Goal: Task Accomplishment & Management: Use online tool/utility

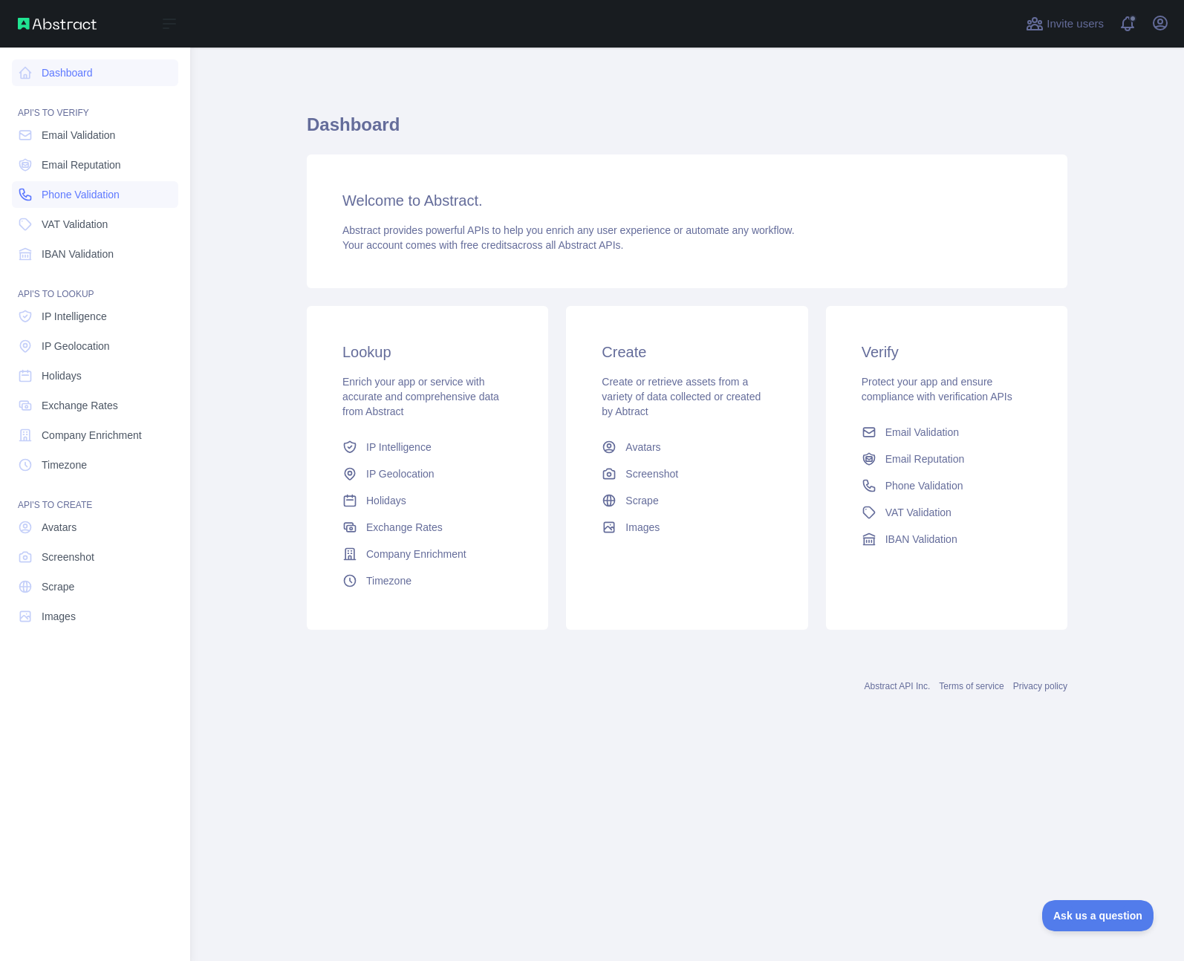
click at [85, 201] on span "Phone Validation" at bounding box center [81, 194] width 78 height 15
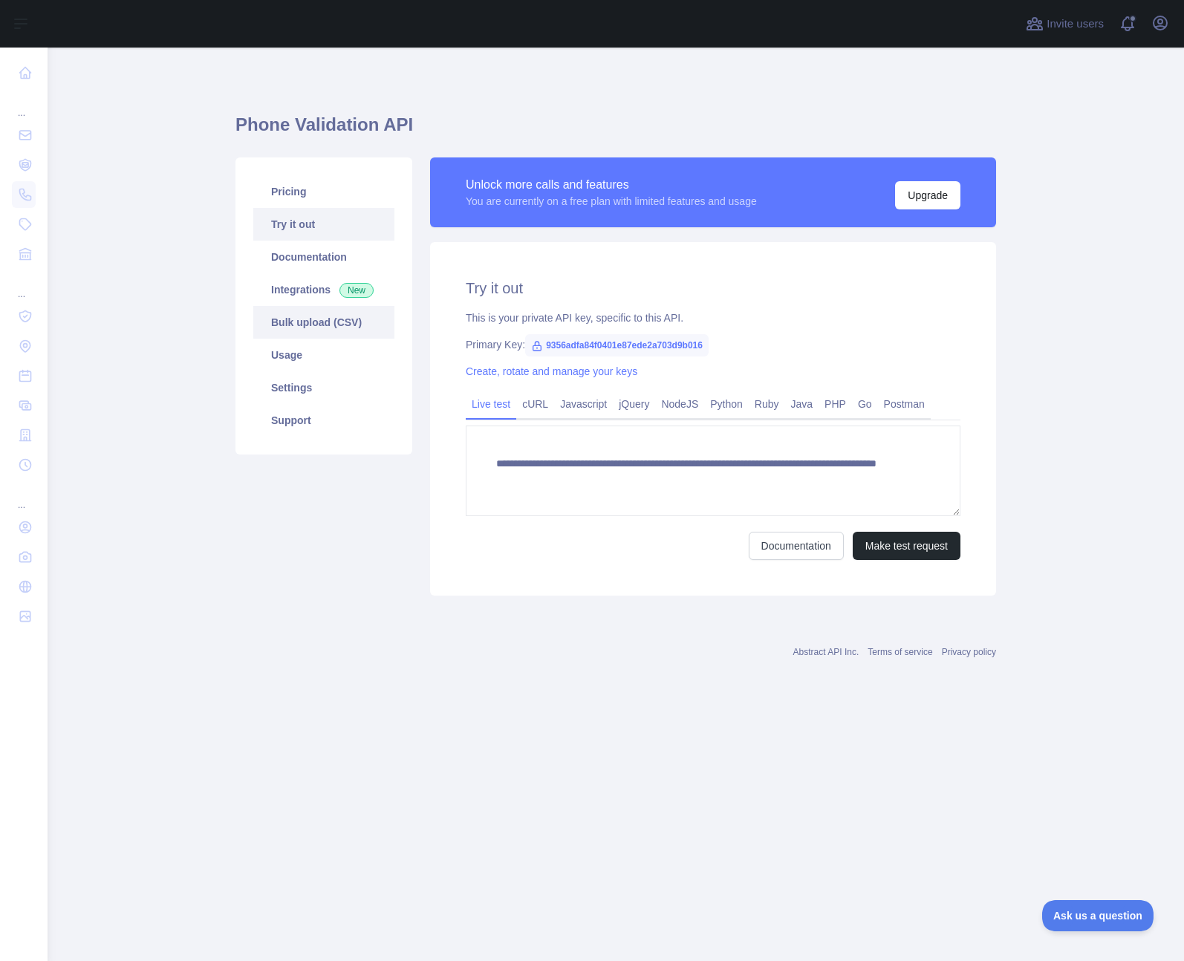
click at [322, 331] on link "Bulk upload (CSV)" at bounding box center [323, 322] width 141 height 33
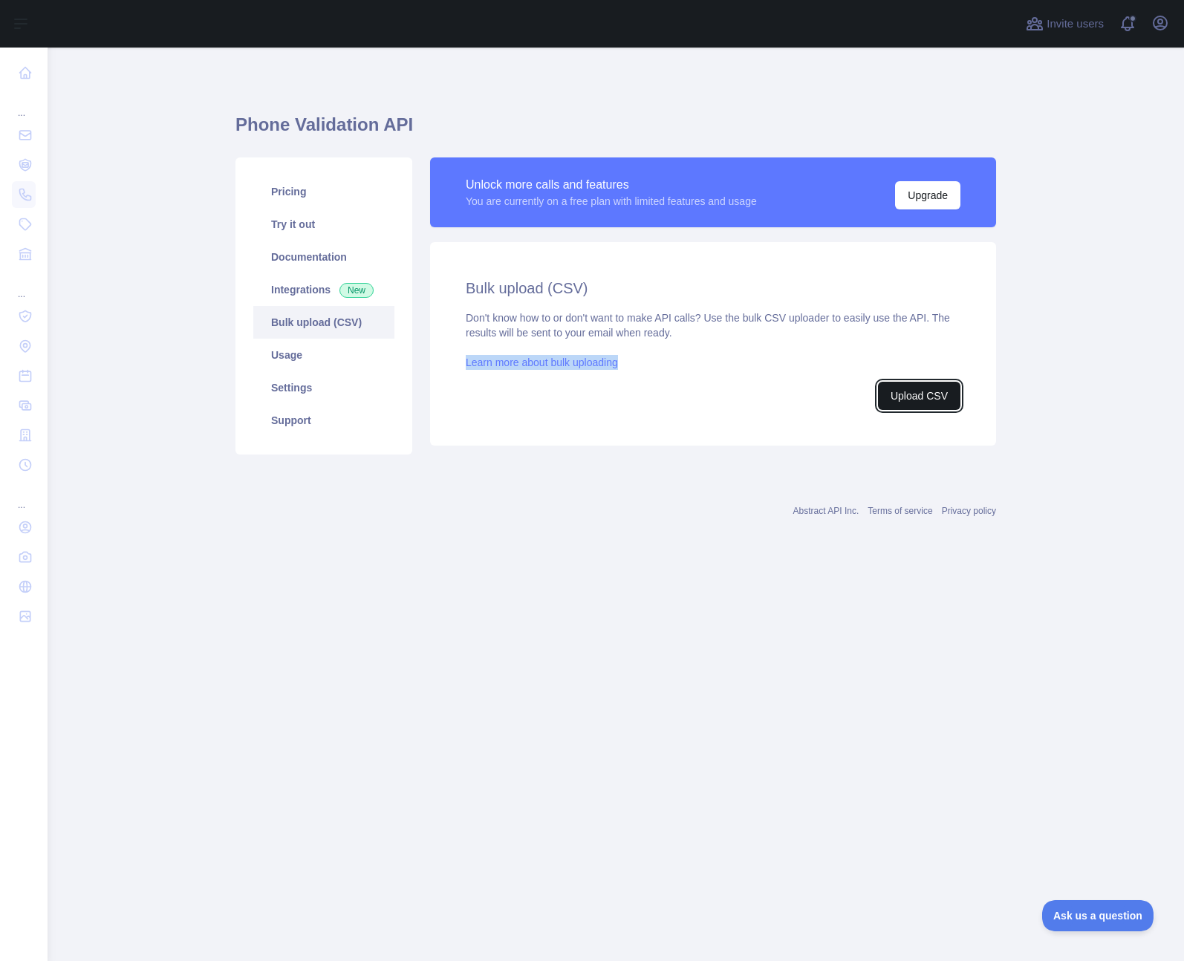
click at [949, 382] on button "Upload CSV" at bounding box center [919, 396] width 82 height 28
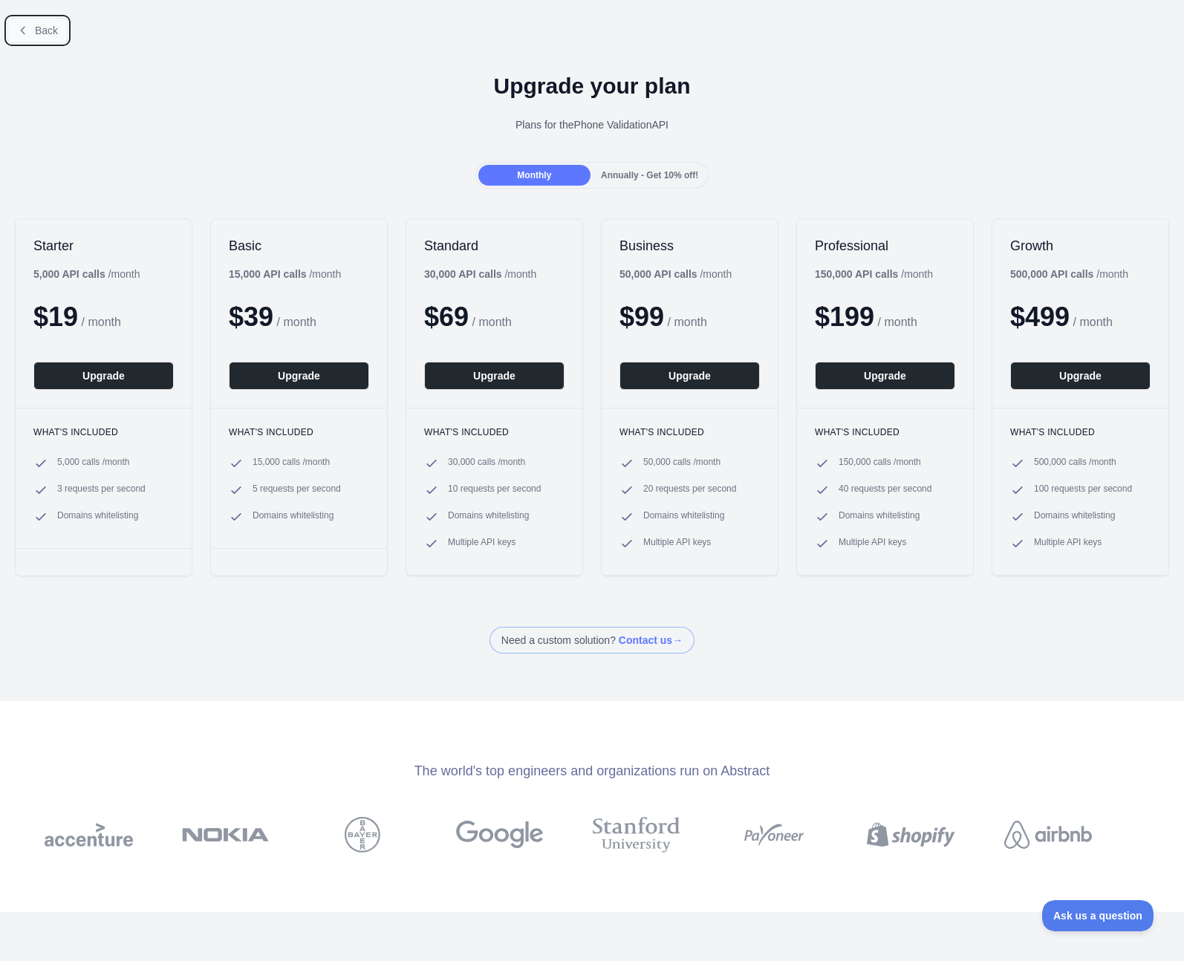
click at [50, 40] on button "Back" at bounding box center [37, 30] width 60 height 25
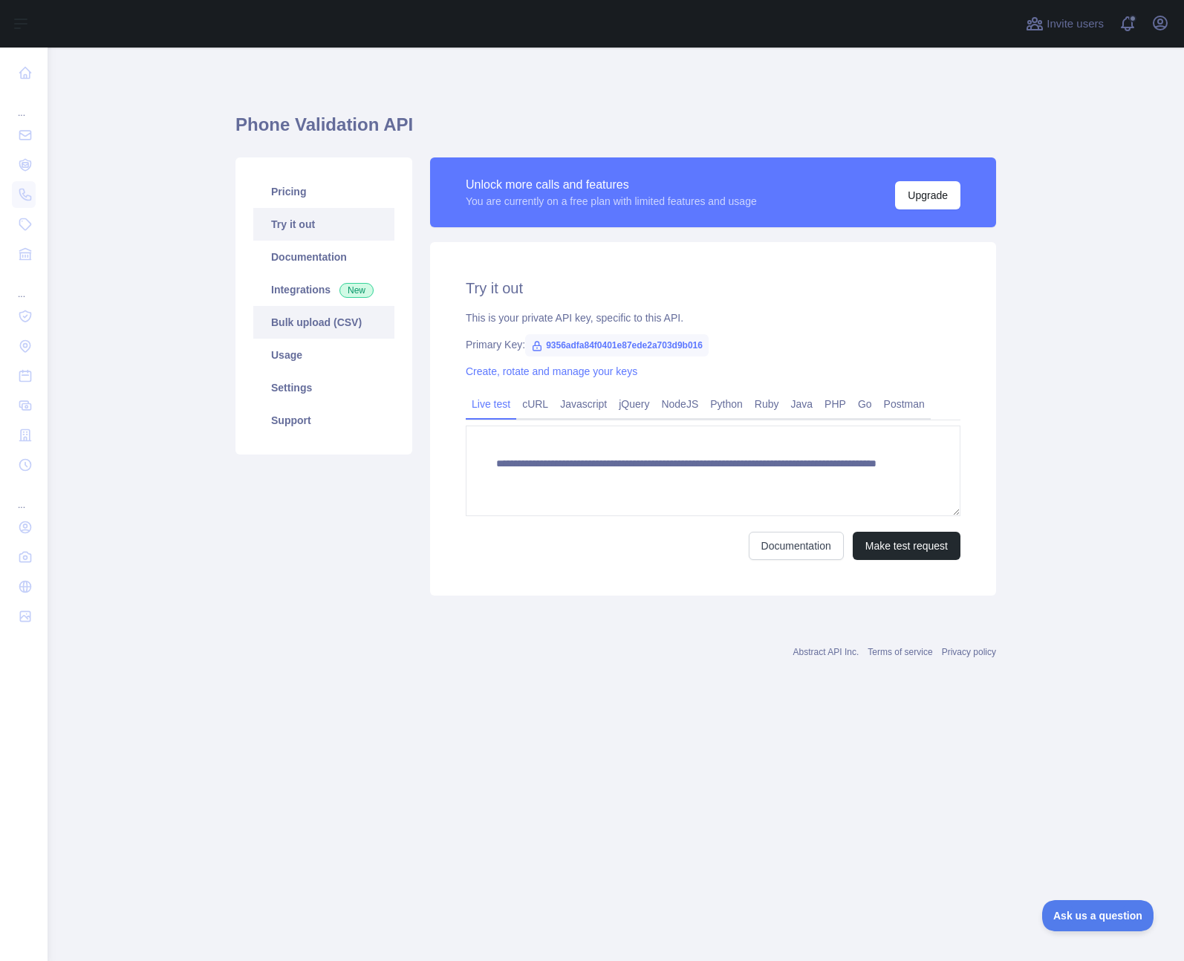
click at [328, 327] on link "Bulk upload (CSV)" at bounding box center [323, 322] width 141 height 33
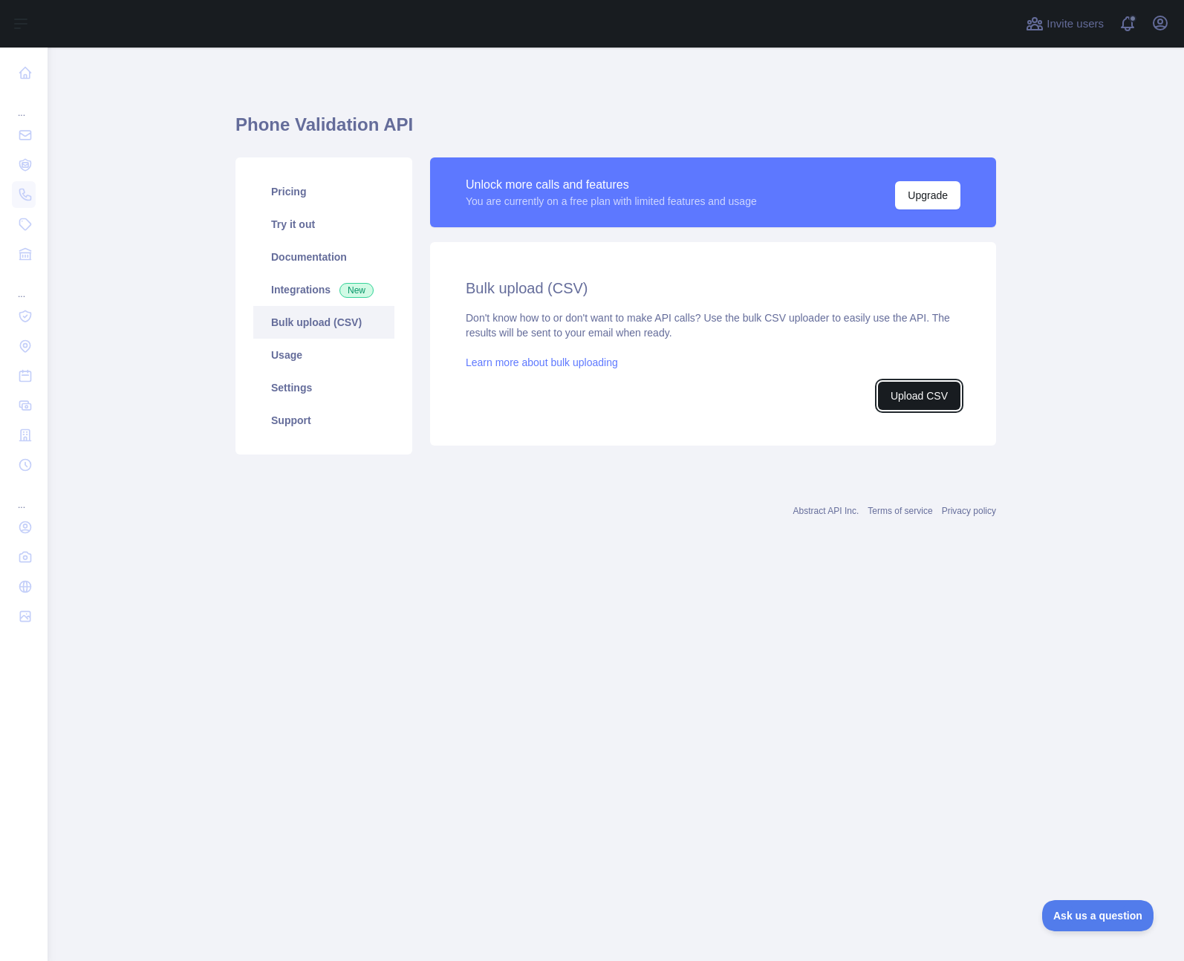
click at [898, 399] on button "Upload CSV" at bounding box center [919, 396] width 82 height 28
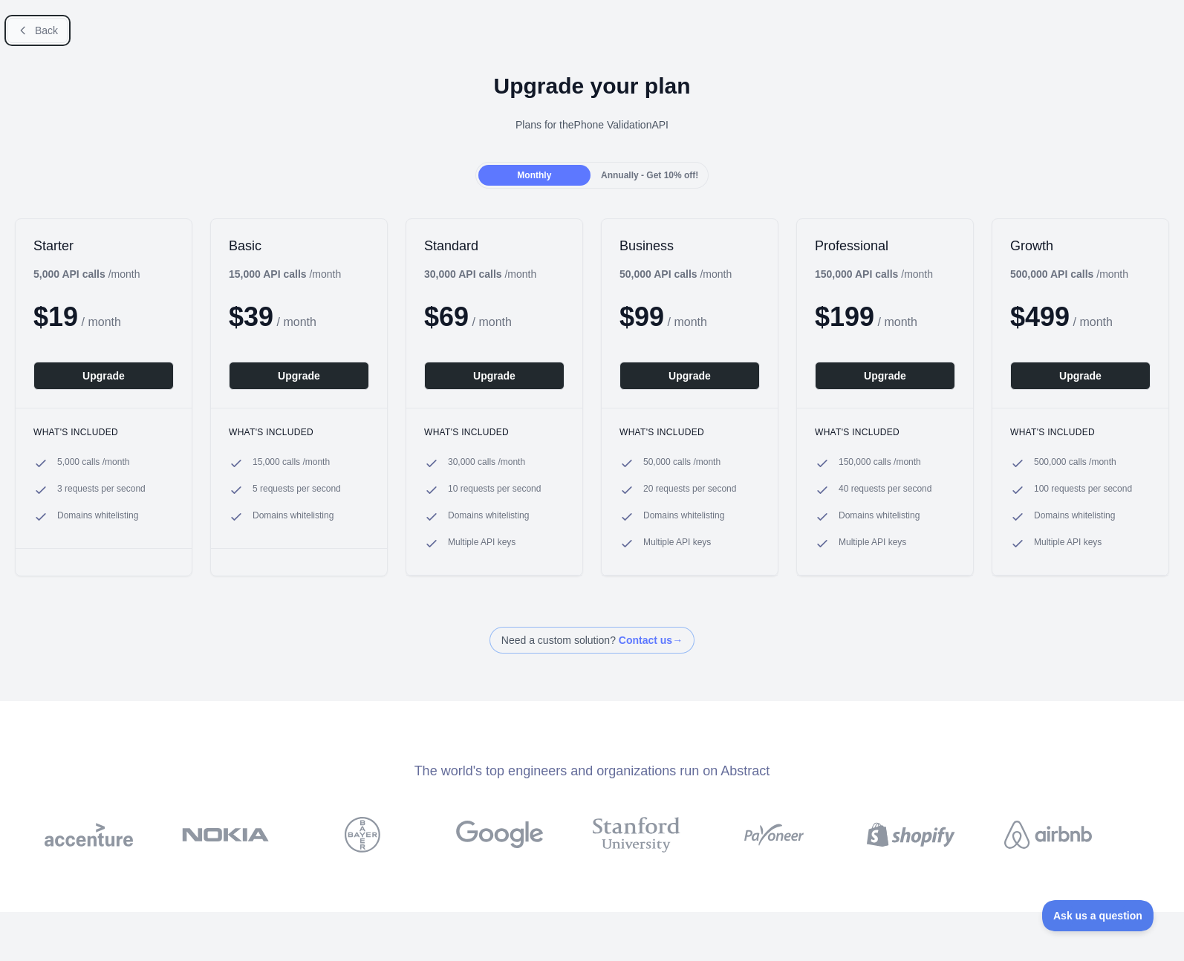
click at [32, 36] on button "Back" at bounding box center [37, 30] width 60 height 25
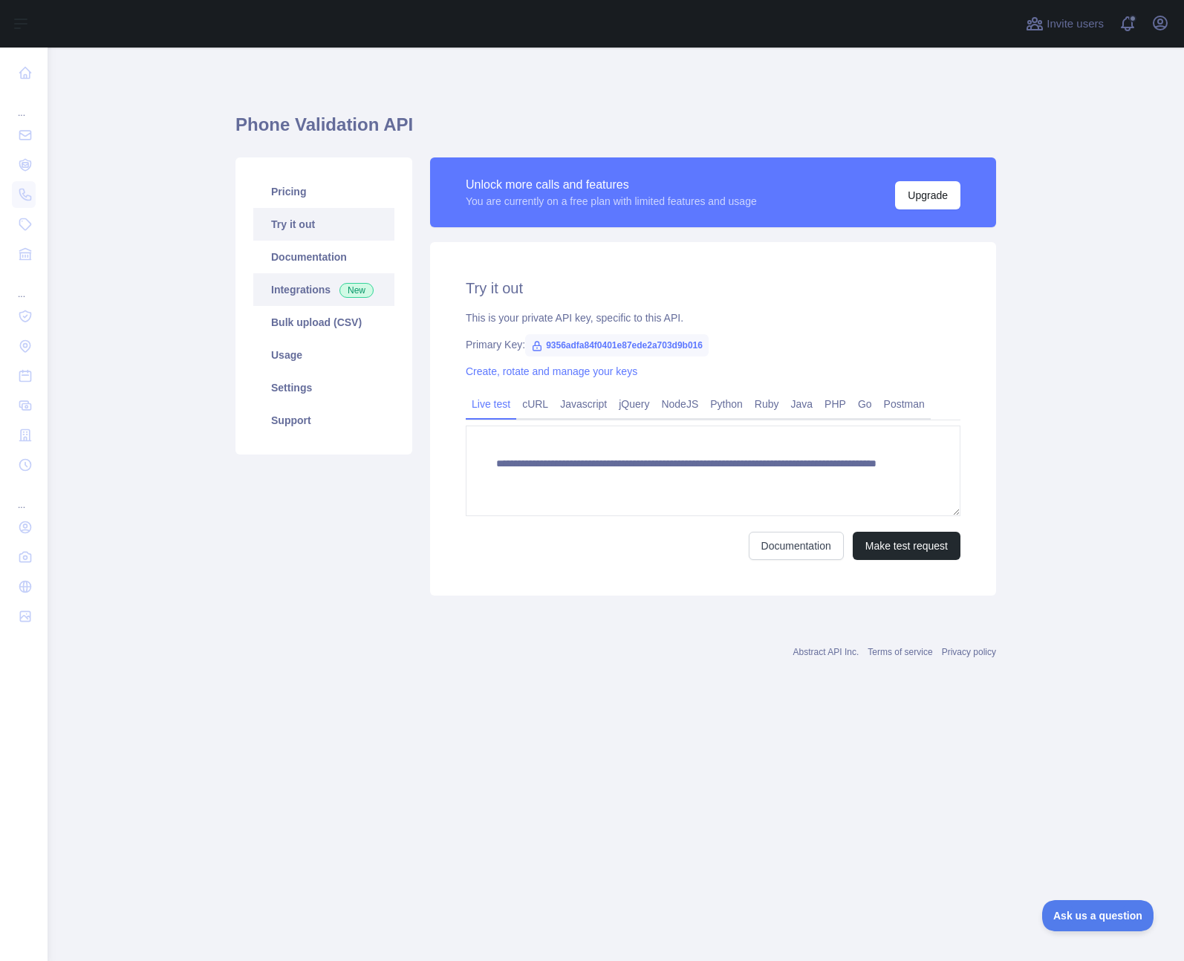
click at [316, 294] on link "Integrations New" at bounding box center [323, 289] width 141 height 33
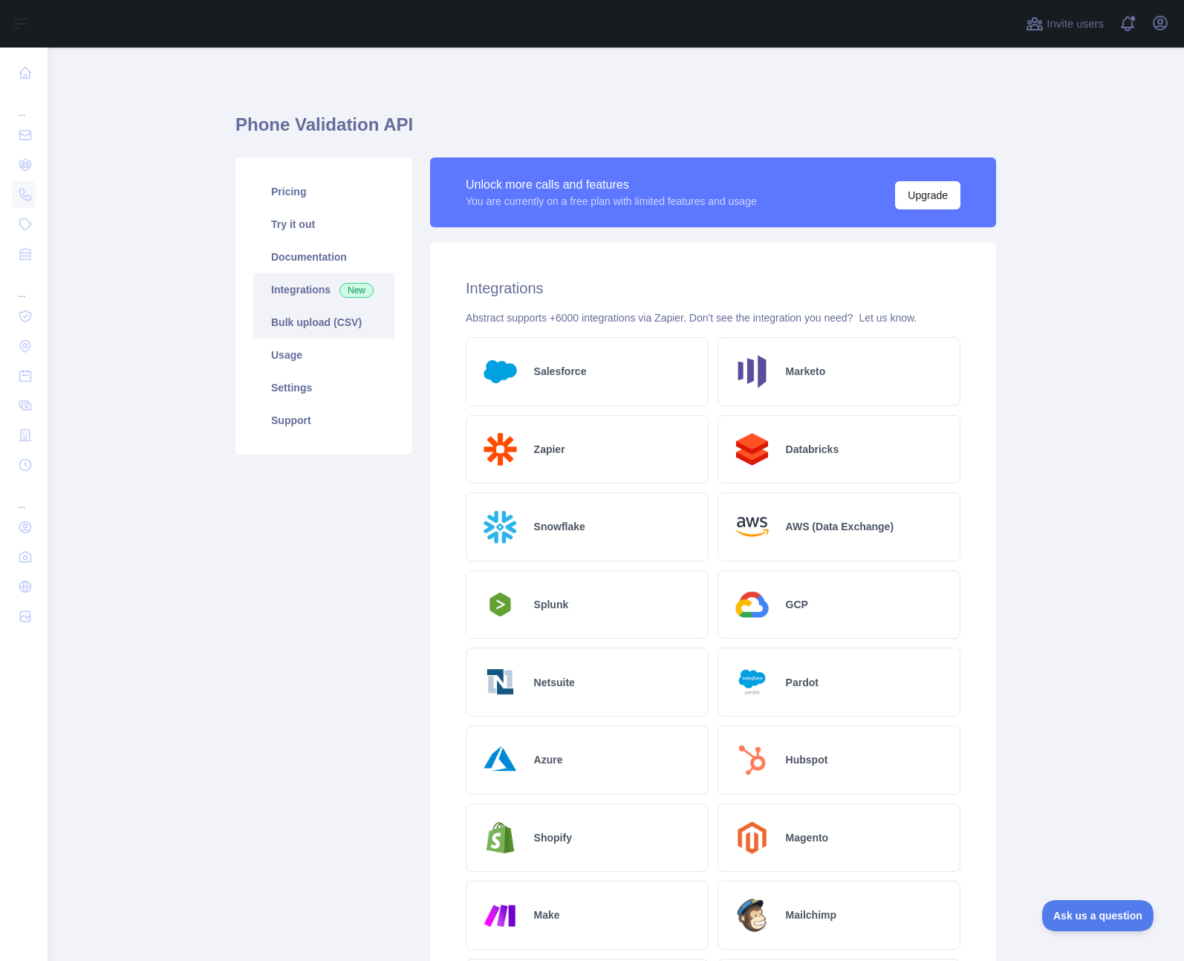
click at [315, 320] on link "Bulk upload (CSV)" at bounding box center [323, 322] width 141 height 33
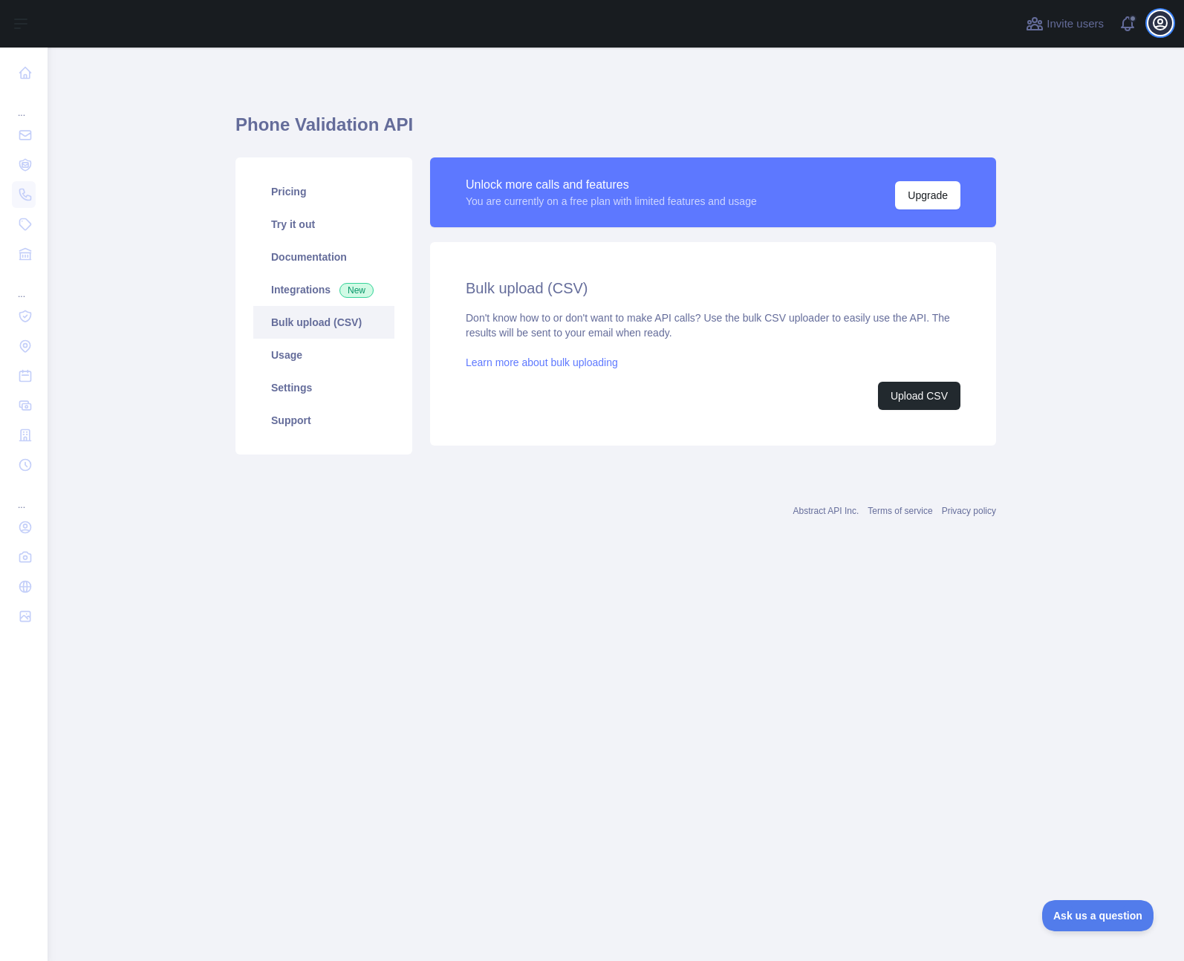
click at [1155, 21] on icon "button" at bounding box center [1161, 23] width 18 height 18
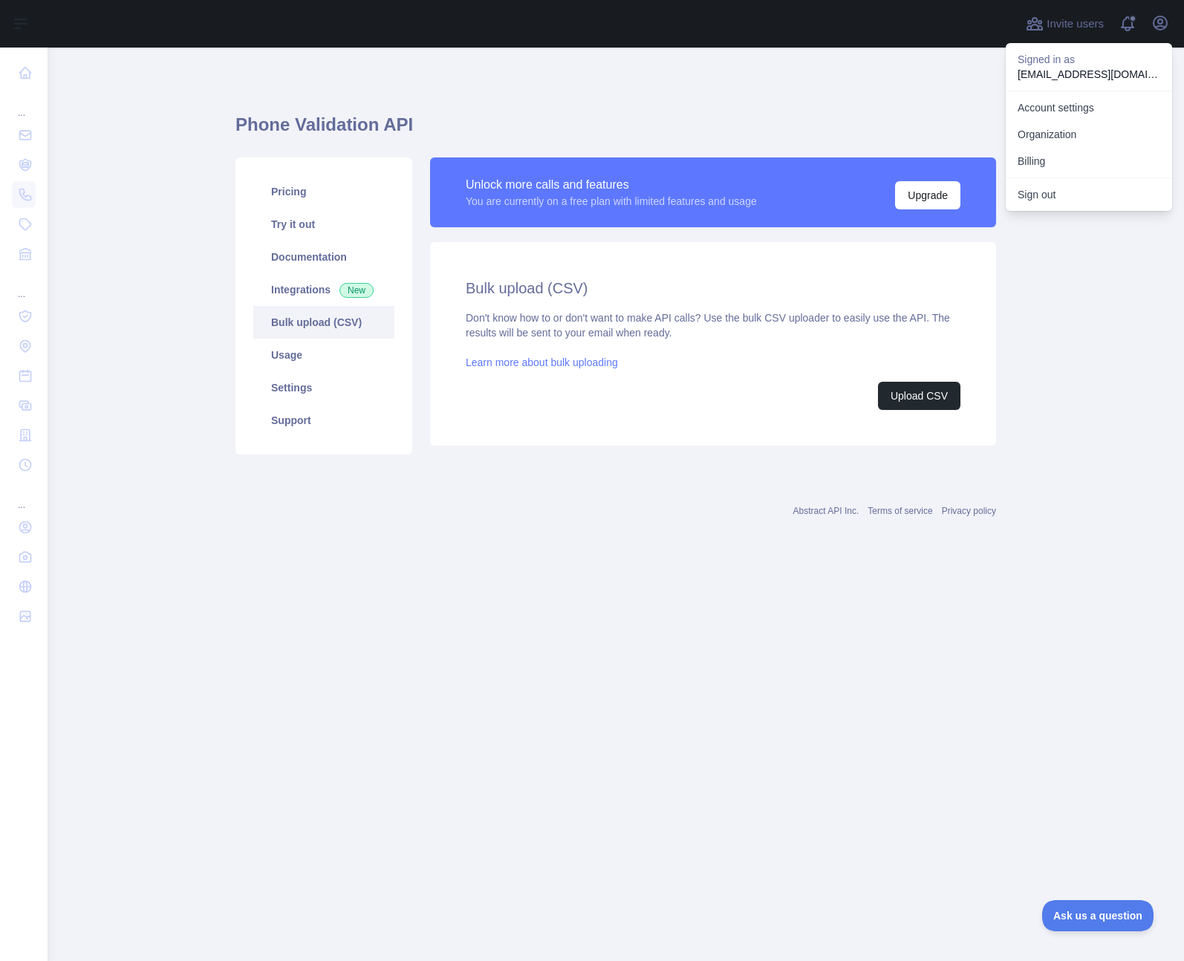
click at [1117, 255] on main "Phone Validation API Pricing Try it out Documentation Integrations New Bulk upl…" at bounding box center [616, 505] width 1137 height 914
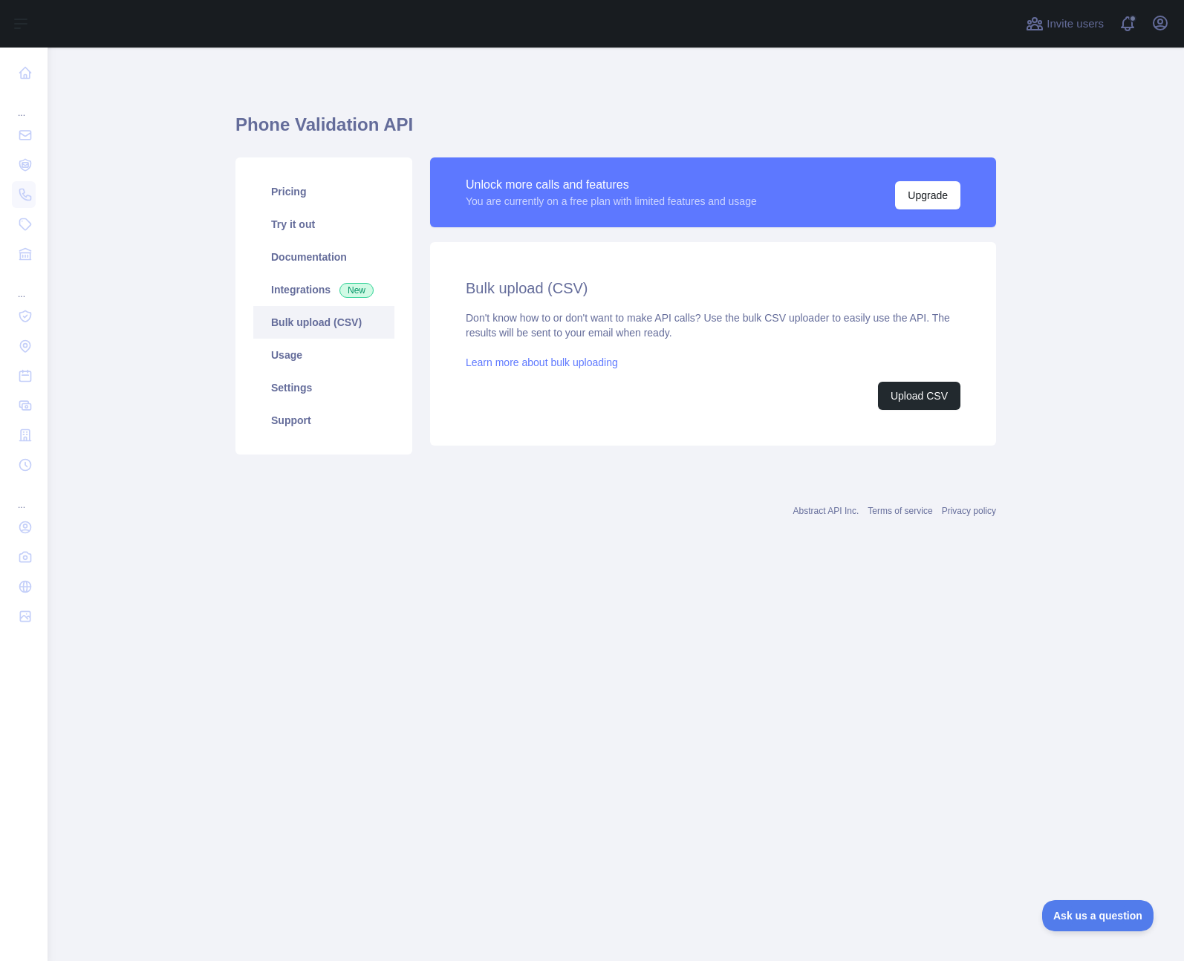
click at [776, 195] on div "Unlock more calls and features You are currently on a free plan with limited fe…" at bounding box center [713, 192] width 495 height 34
click at [296, 281] on link "Integrations New" at bounding box center [323, 289] width 141 height 33
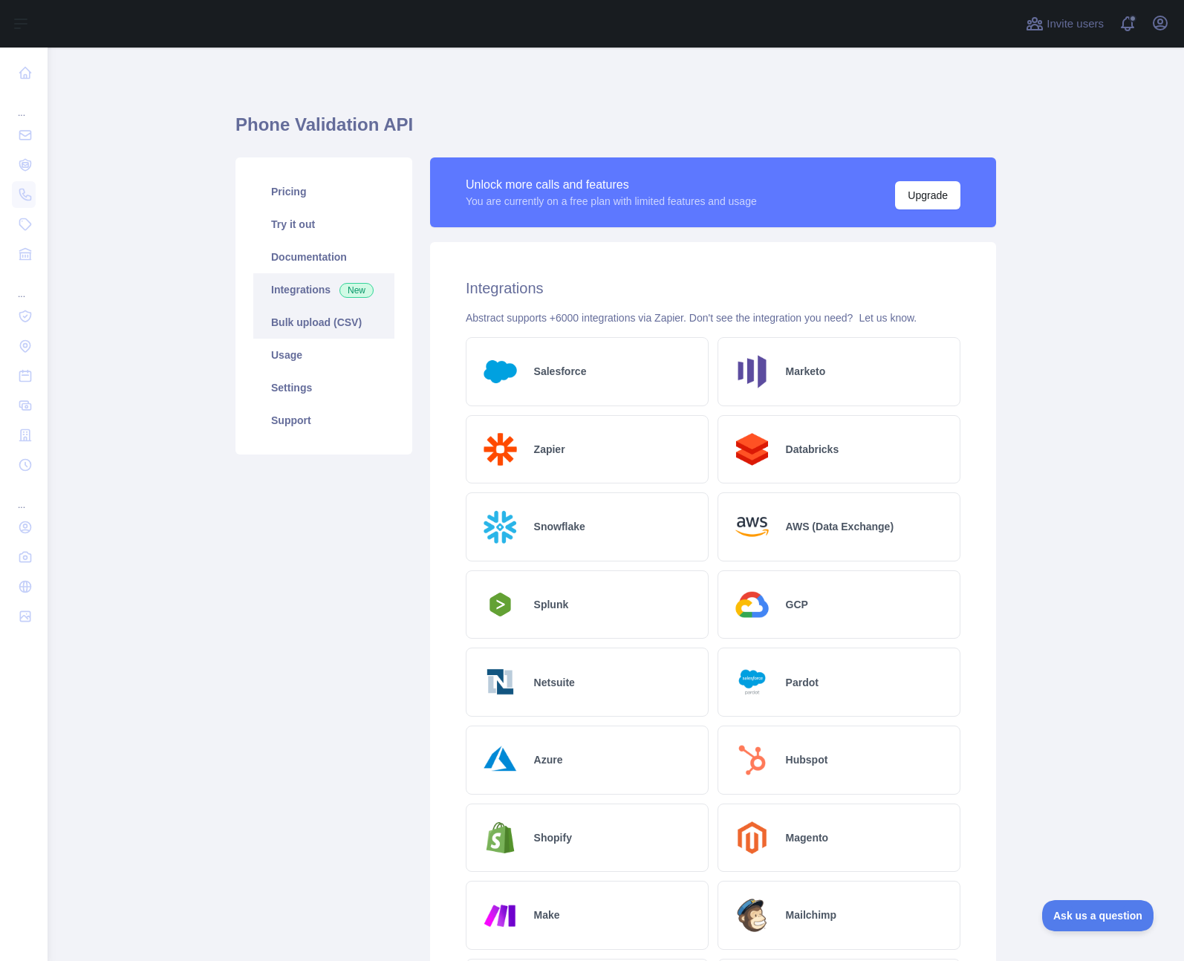
click at [296, 319] on link "Bulk upload (CSV)" at bounding box center [323, 322] width 141 height 33
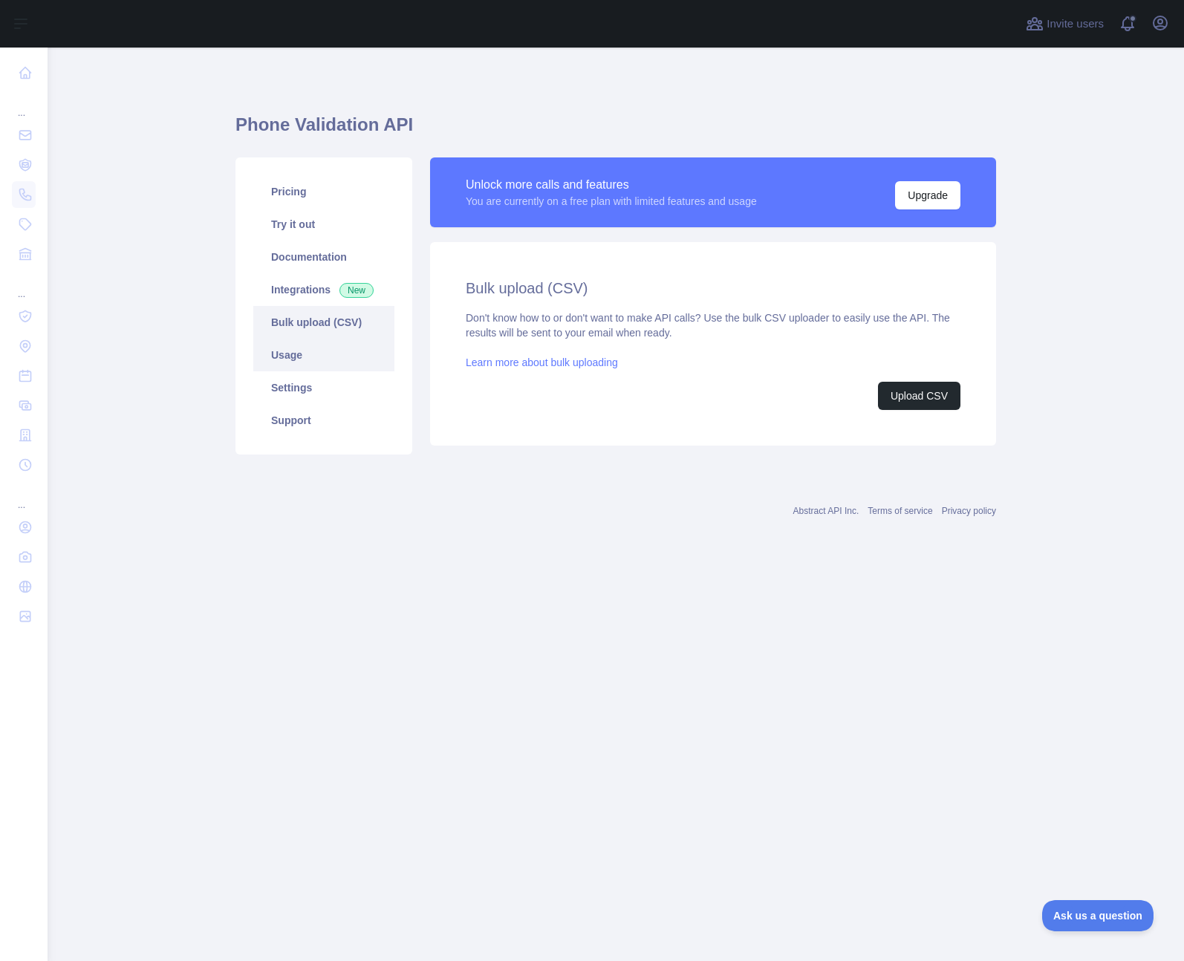
click at [333, 358] on link "Usage" at bounding box center [323, 355] width 141 height 33
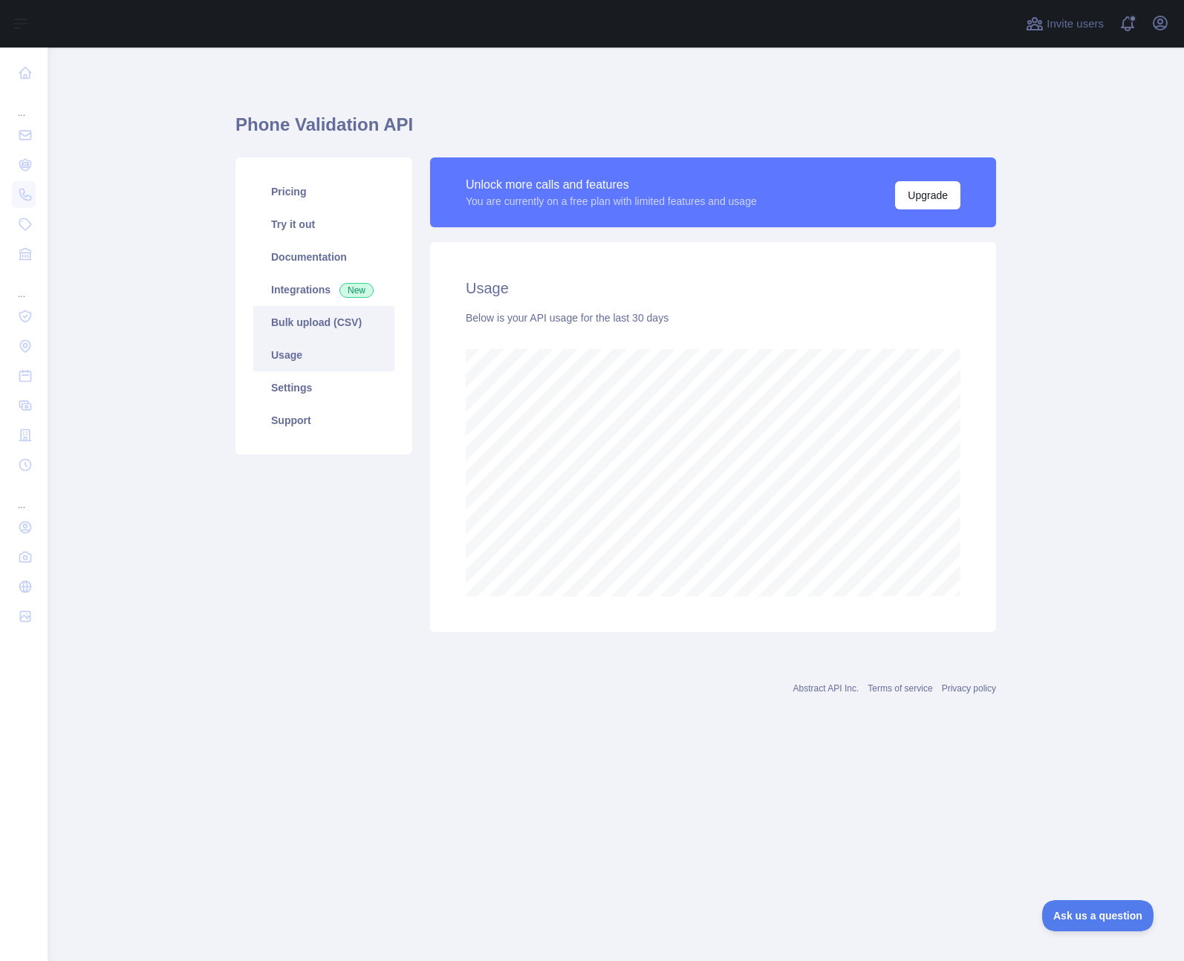
scroll to position [914, 1137]
click at [312, 325] on link "Bulk upload (CSV)" at bounding box center [323, 322] width 141 height 33
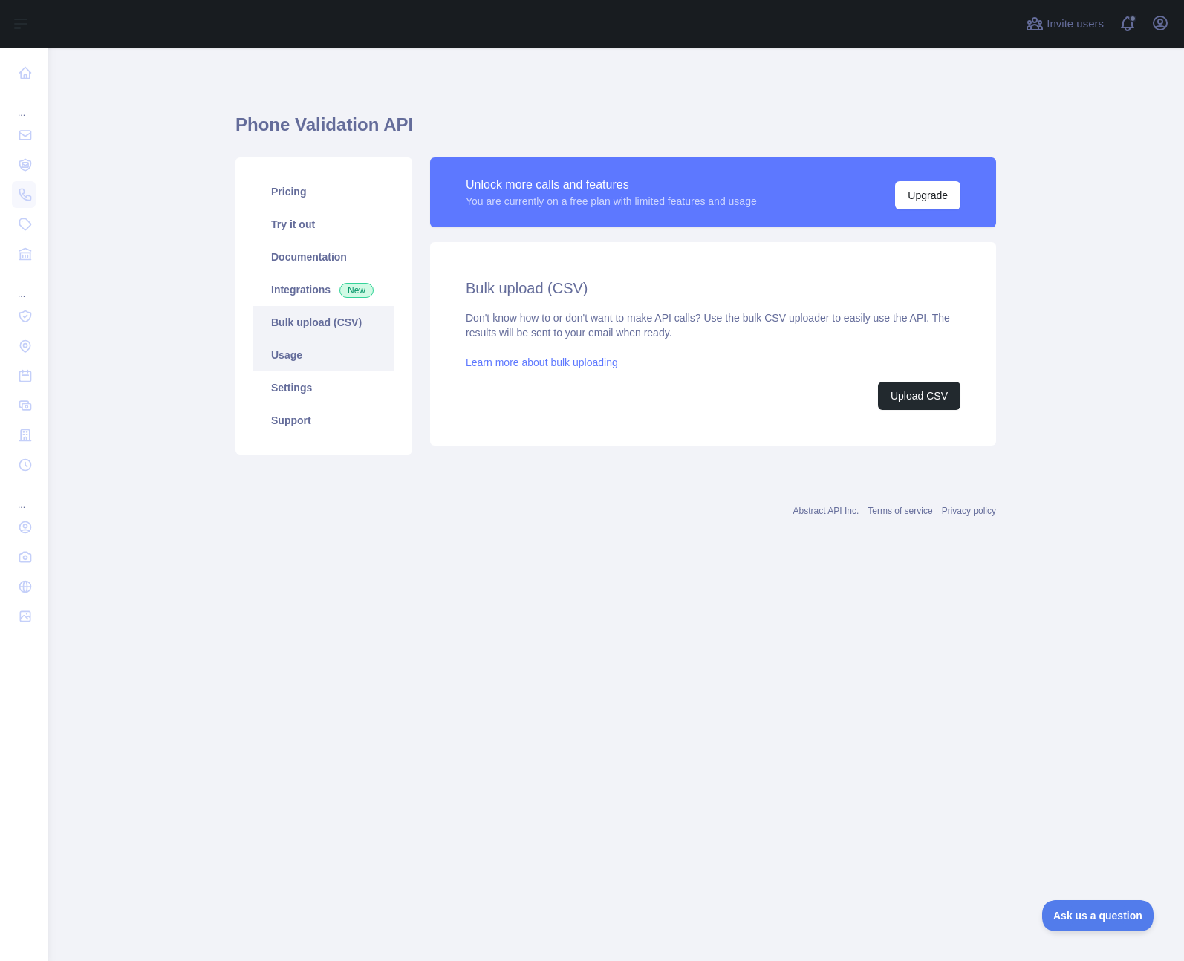
click at [313, 349] on link "Usage" at bounding box center [323, 355] width 141 height 33
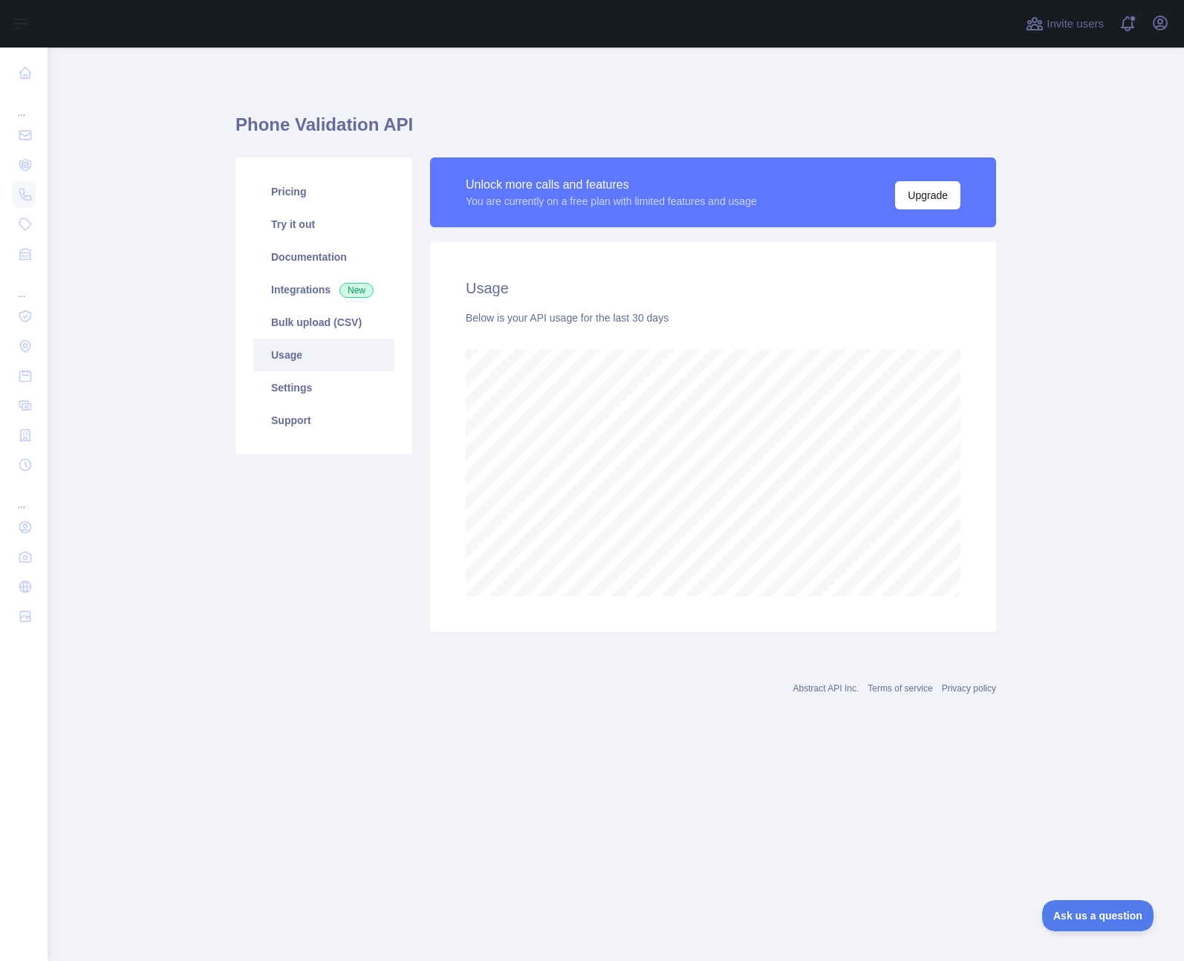
scroll to position [914, 1137]
click at [305, 312] on link "Bulk upload (CSV)" at bounding box center [323, 322] width 141 height 33
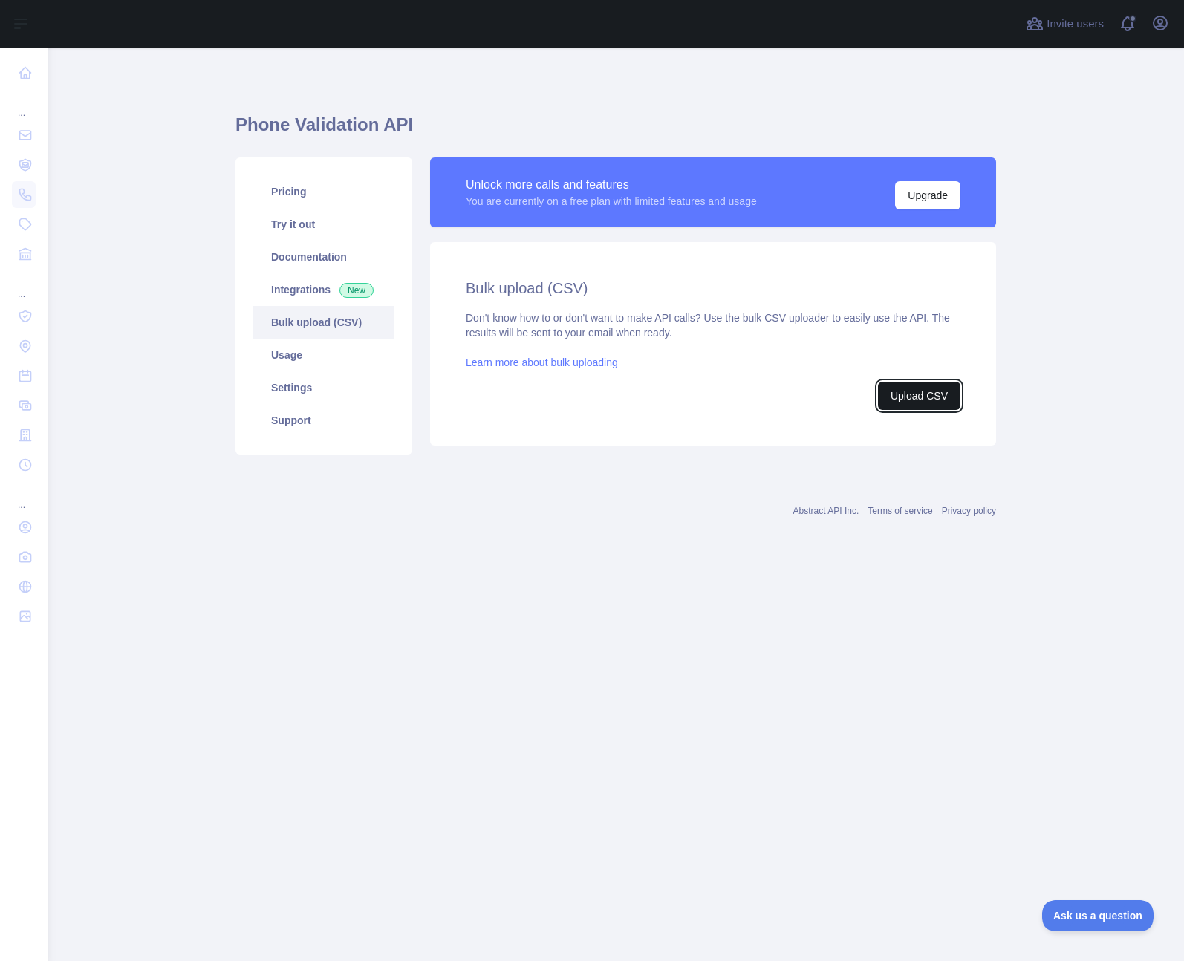
click at [946, 395] on button "Upload CSV" at bounding box center [919, 396] width 82 height 28
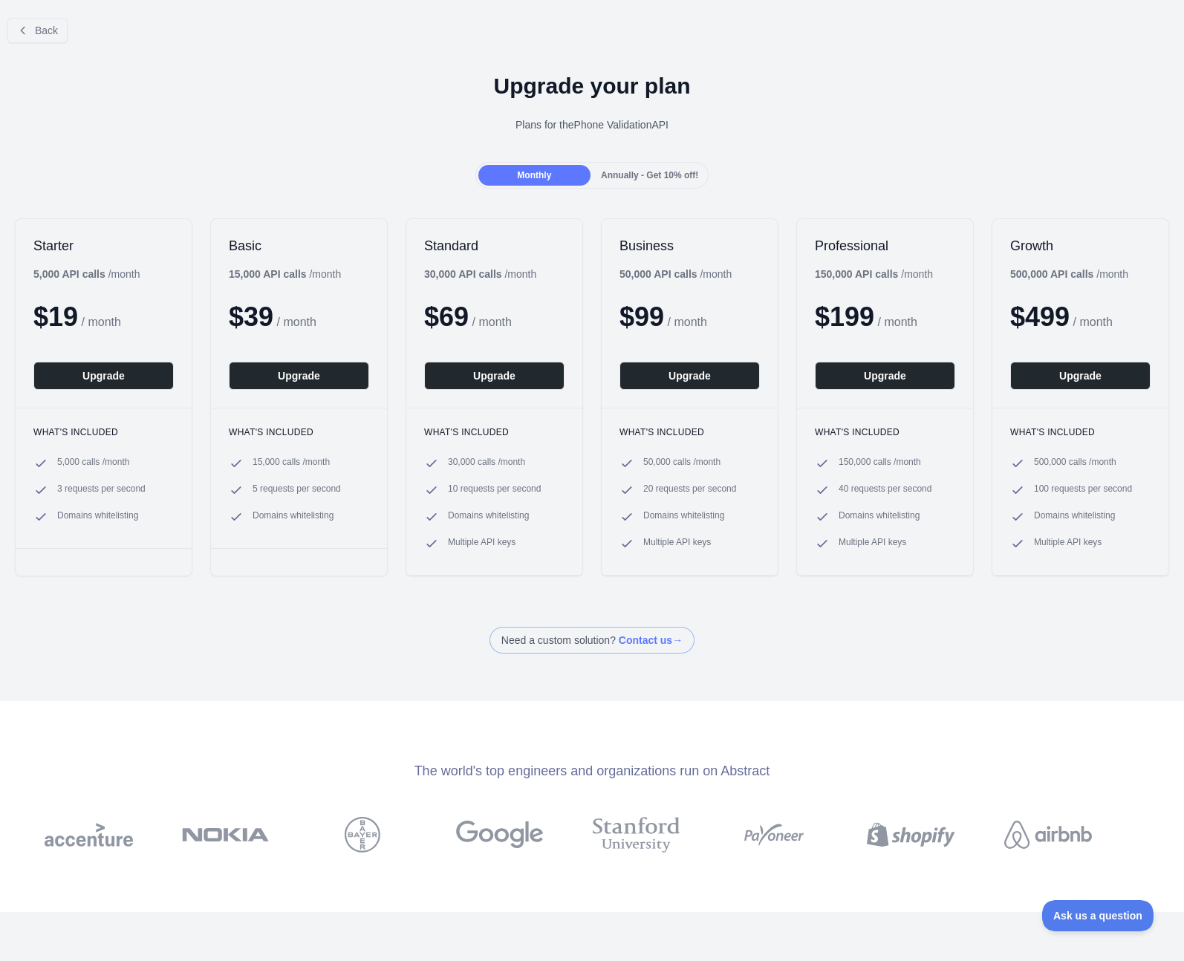
click at [608, 177] on span "Annually - Get 10% off!" at bounding box center [649, 175] width 97 height 10
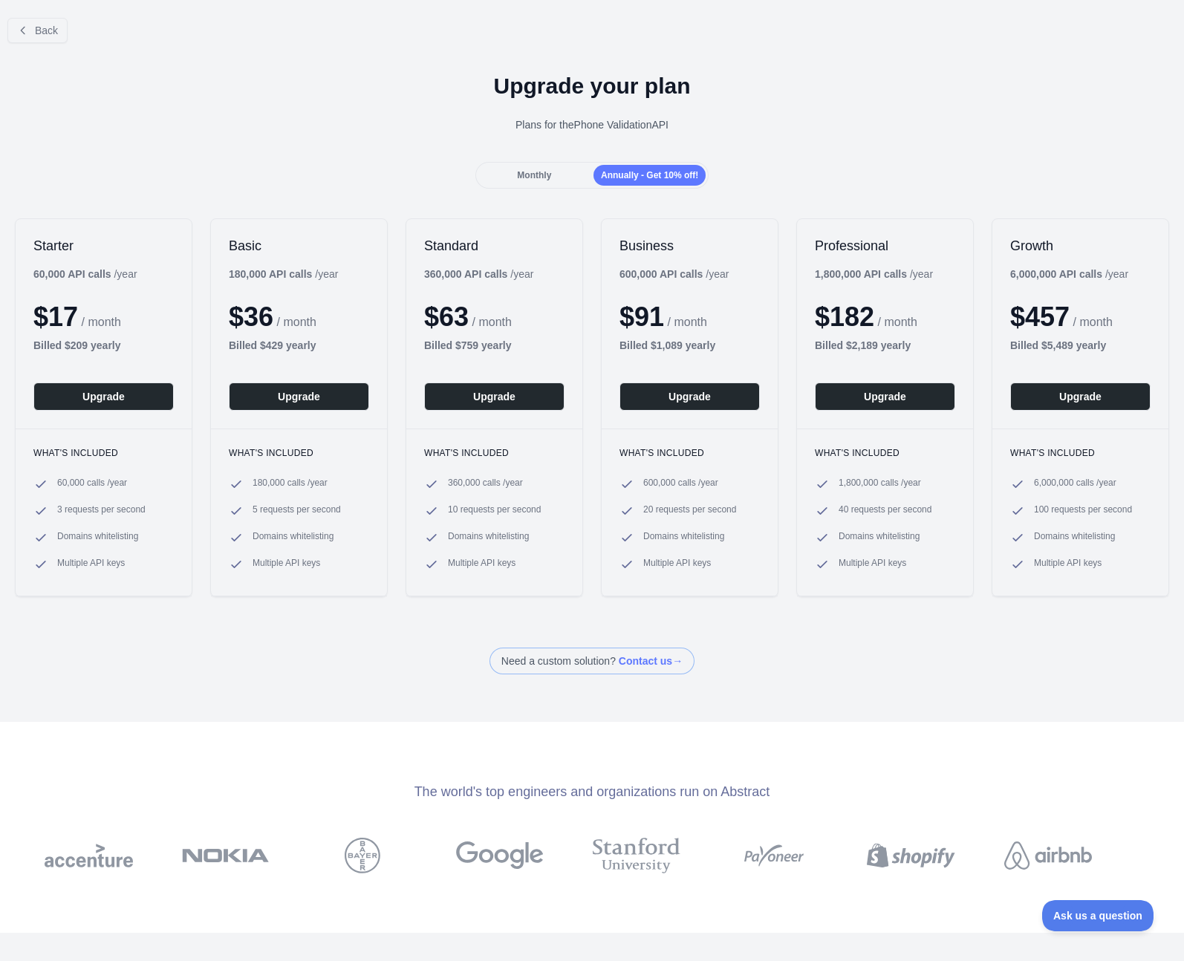
click at [546, 175] on div "Monthly" at bounding box center [534, 175] width 112 height 21
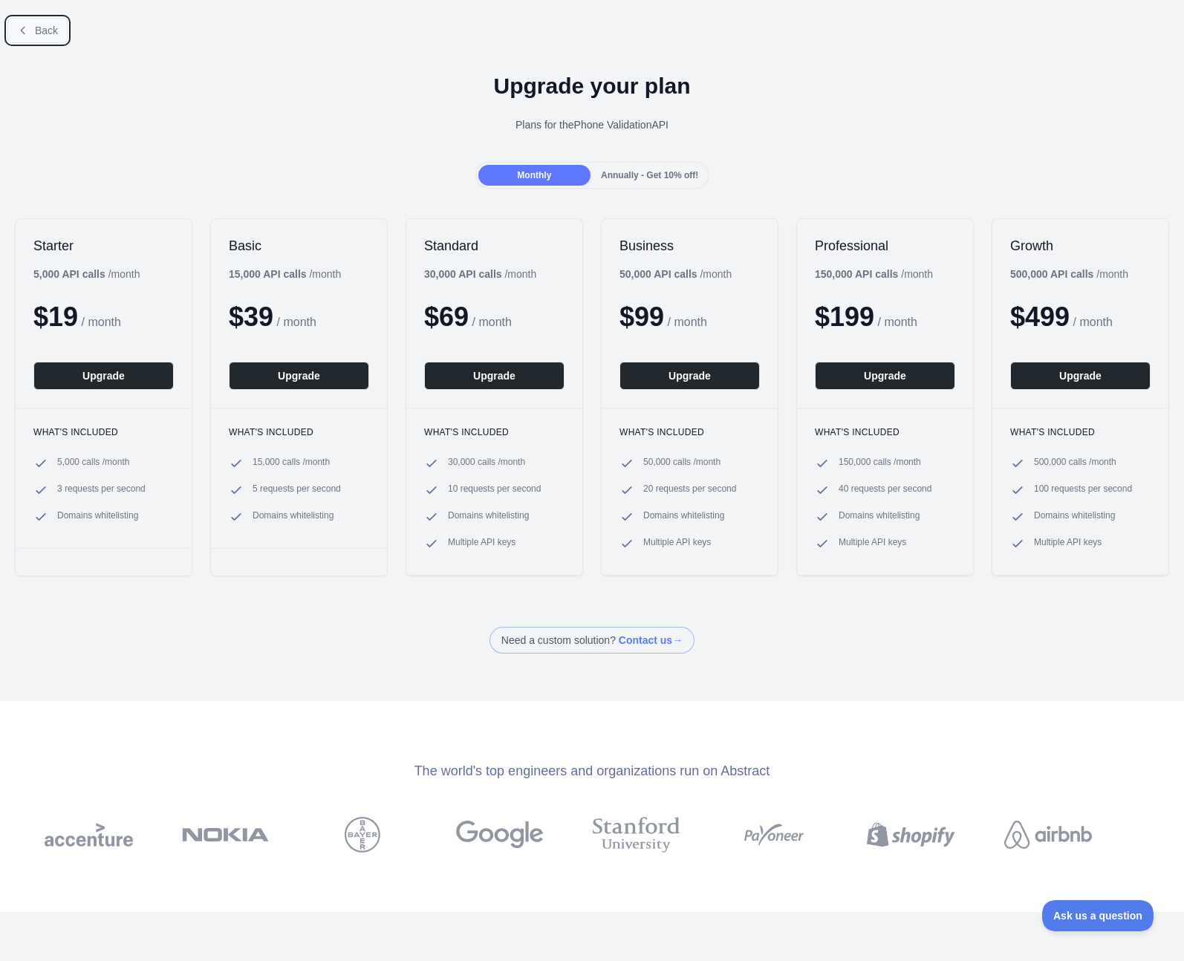
click at [30, 32] on button "Back" at bounding box center [37, 30] width 60 height 25
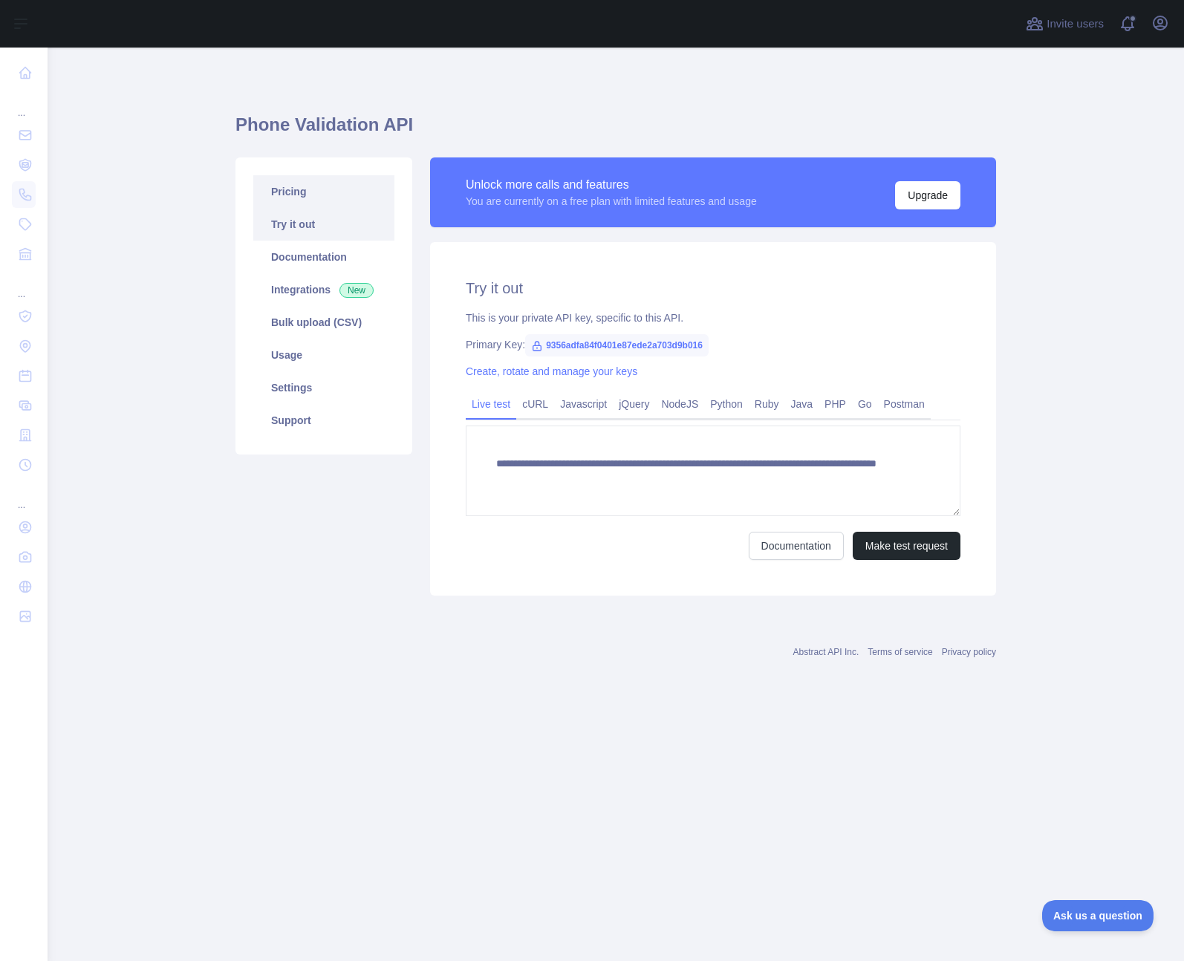
click at [317, 191] on link "Pricing" at bounding box center [323, 191] width 141 height 33
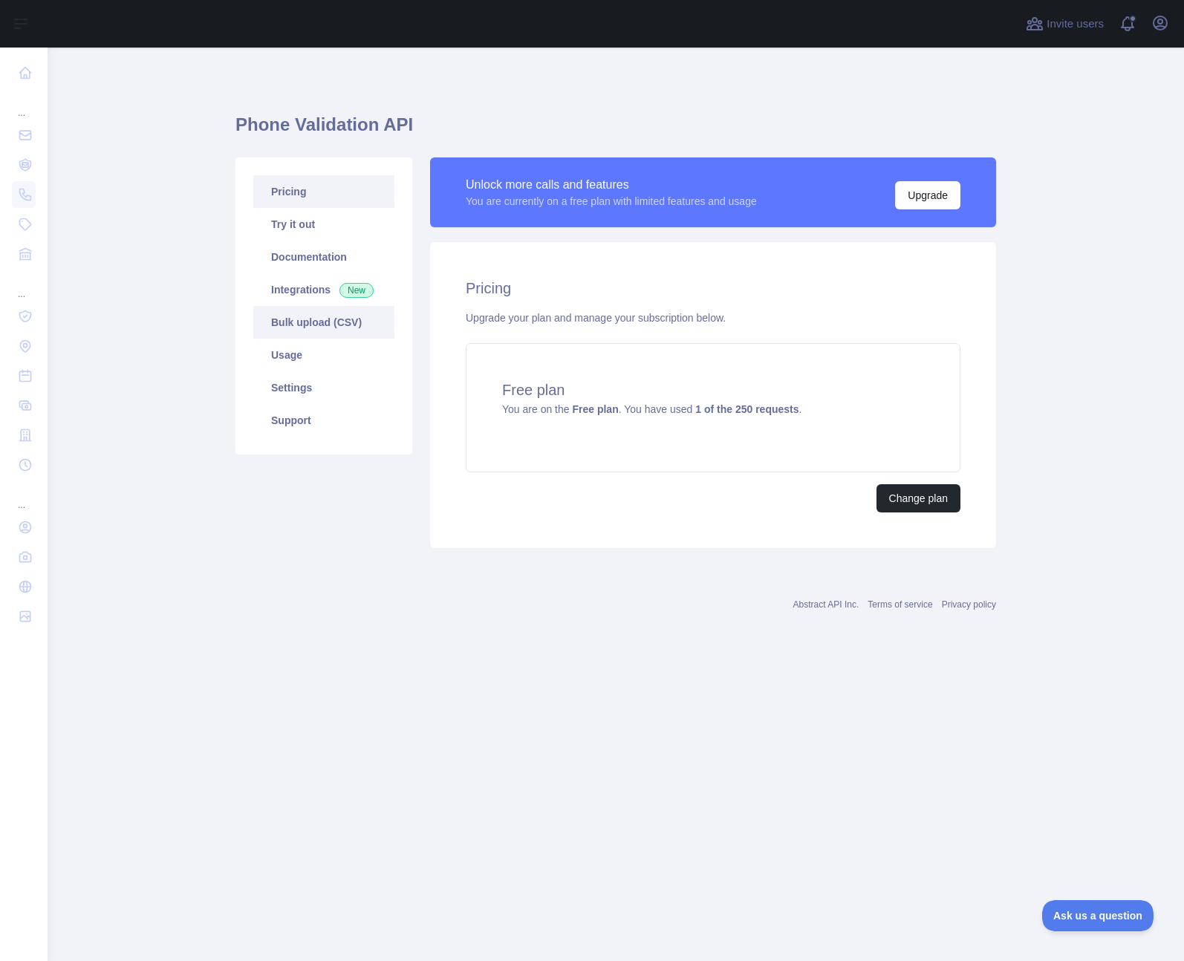
click at [328, 322] on link "Bulk upload (CSV)" at bounding box center [323, 322] width 141 height 33
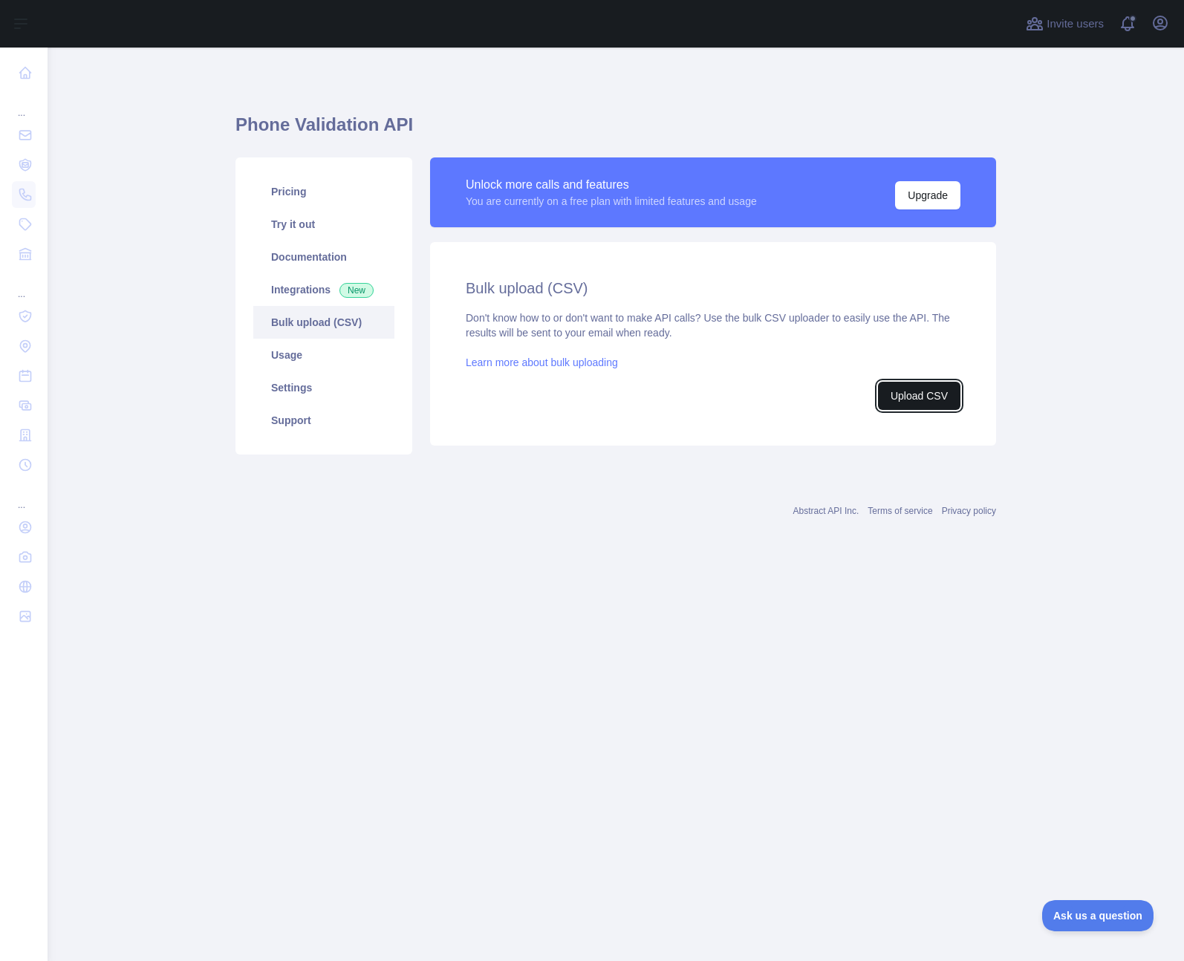
click at [950, 389] on button "Upload CSV" at bounding box center [919, 396] width 82 height 28
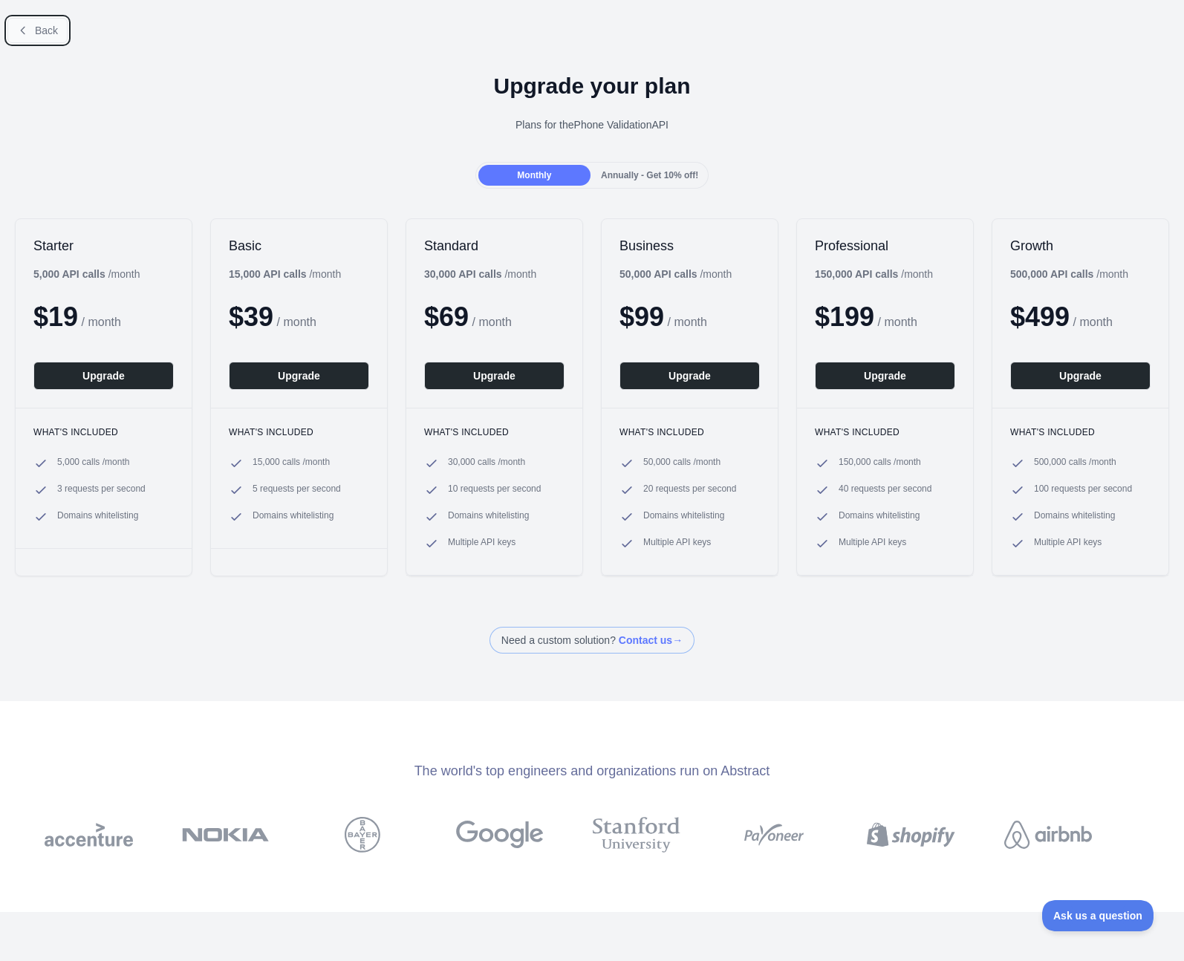
click at [48, 42] on button "Back" at bounding box center [37, 30] width 60 height 25
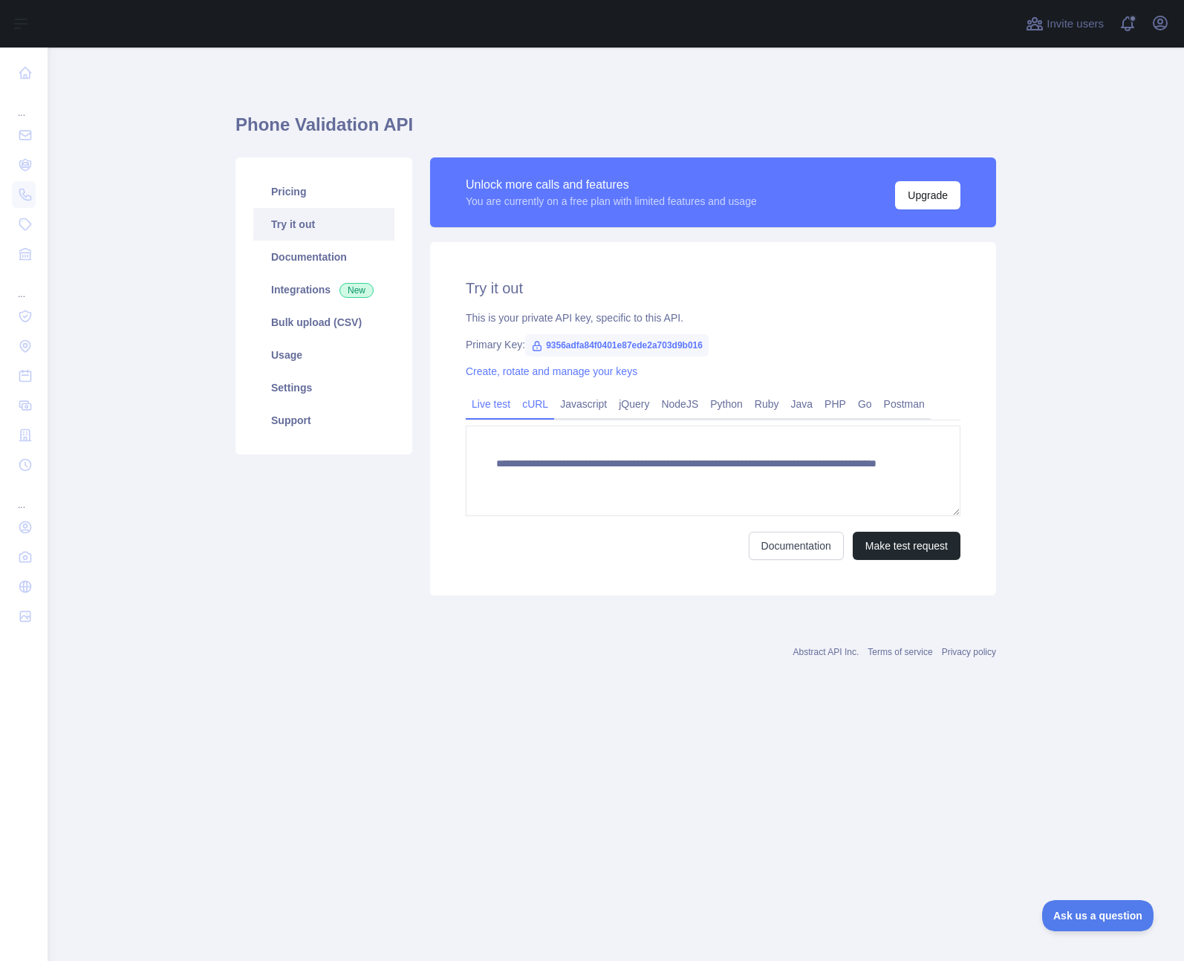
click at [533, 403] on link "cURL" at bounding box center [535, 404] width 38 height 24
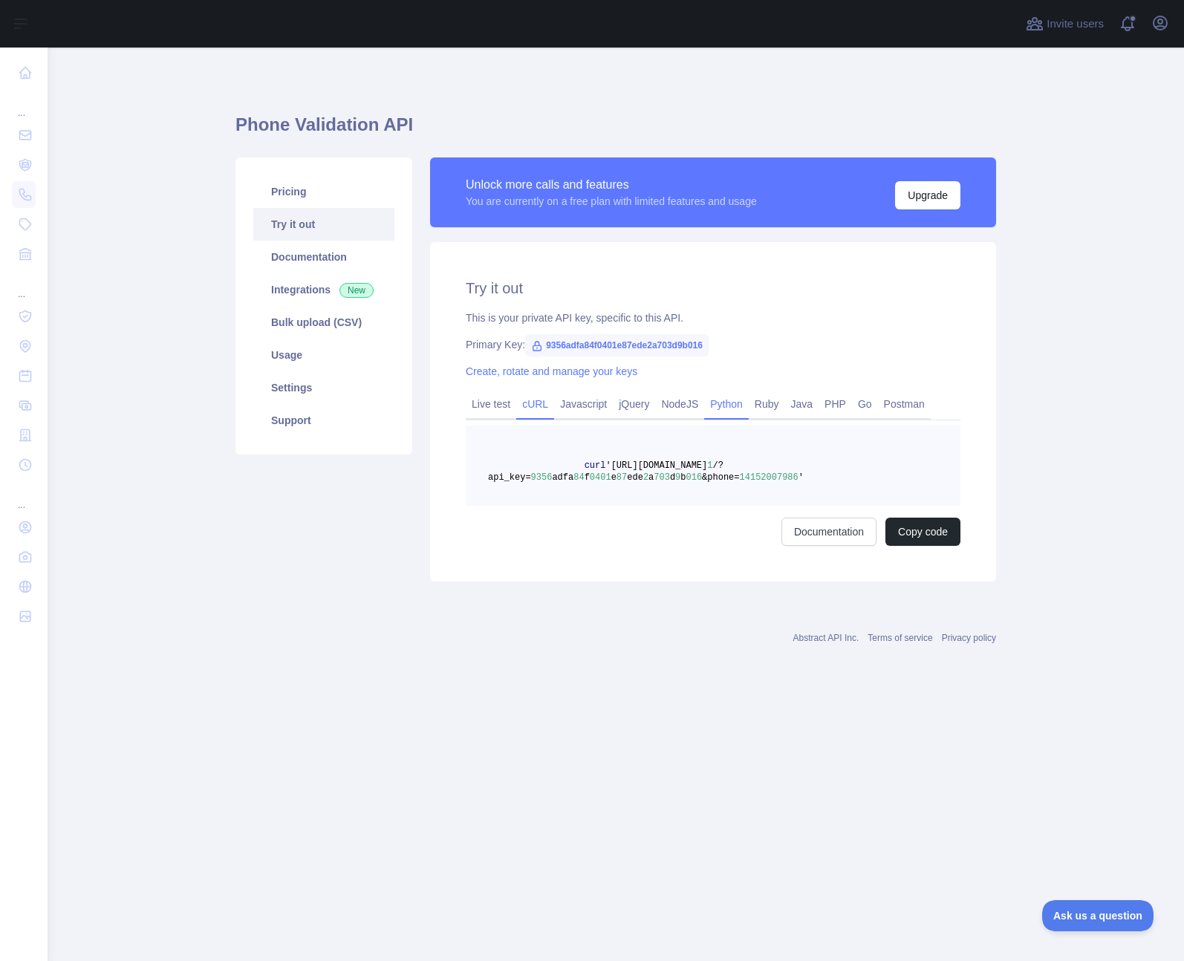
click at [724, 406] on link "Python" at bounding box center [726, 404] width 45 height 24
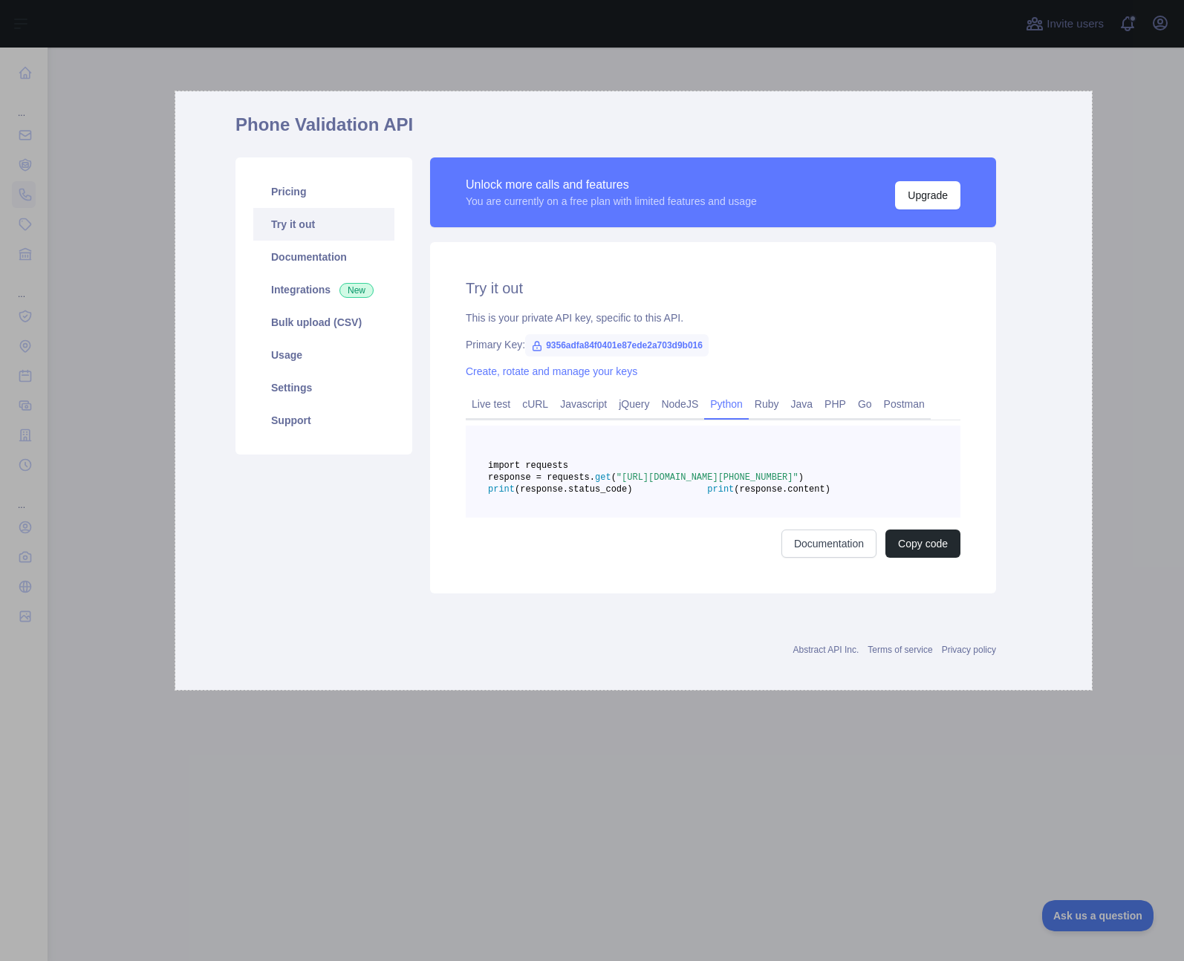
drag, startPoint x: 175, startPoint y: 91, endPoint x: 1092, endPoint y: 690, distance: 1095.0
click at [1092, 690] on div "1234 X 806" at bounding box center [592, 480] width 1184 height 961
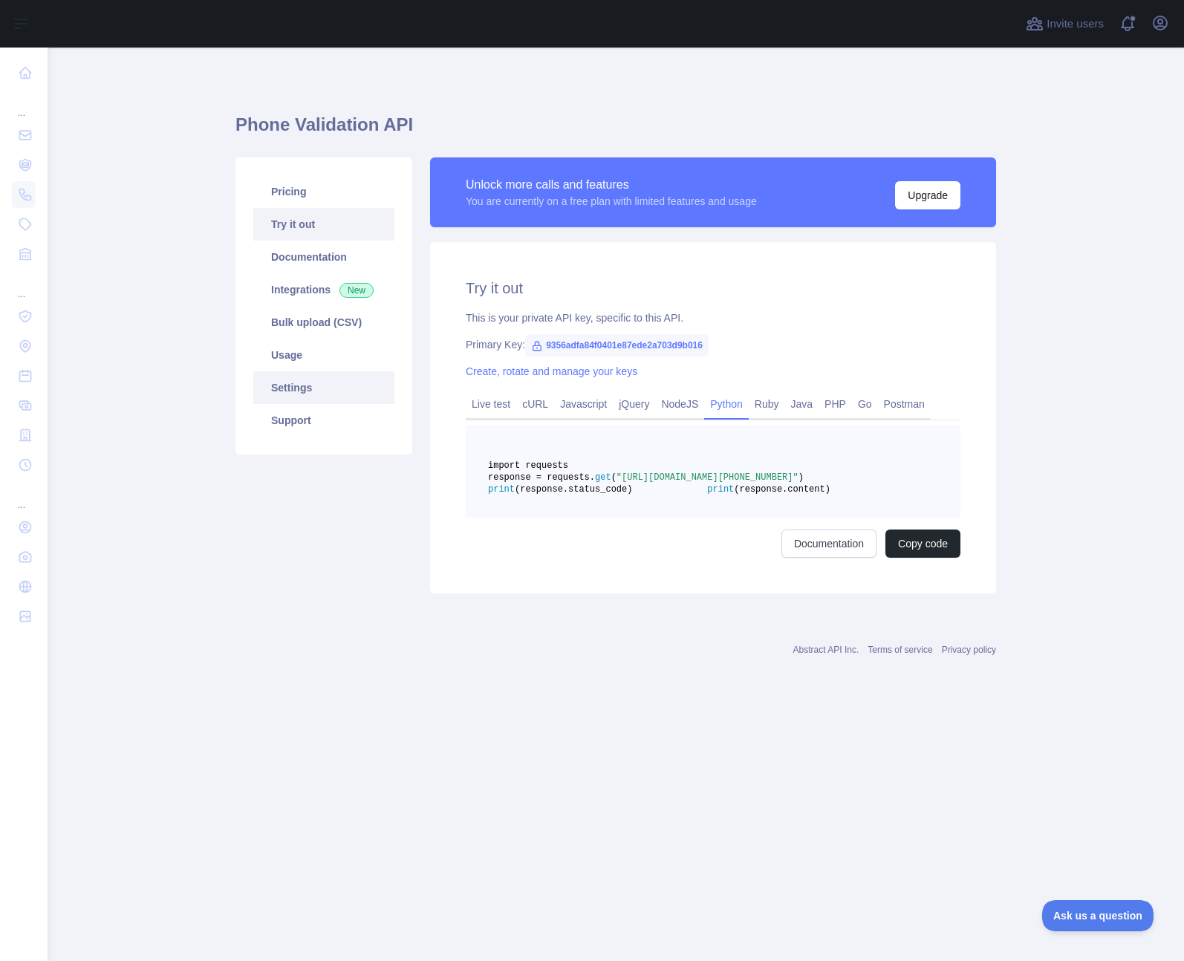
click at [312, 392] on link "Settings" at bounding box center [323, 387] width 141 height 33
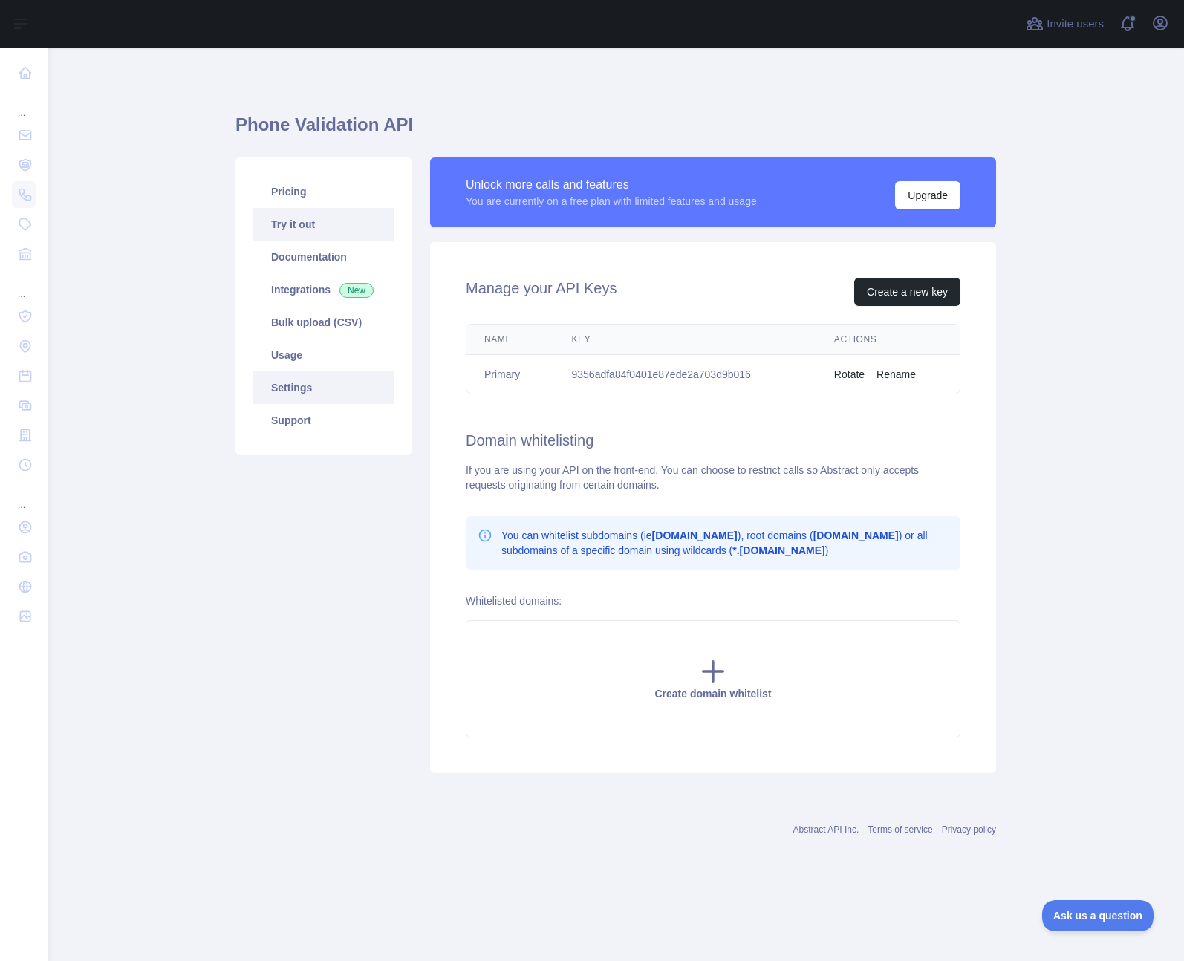
click at [326, 236] on link "Try it out" at bounding box center [323, 224] width 141 height 33
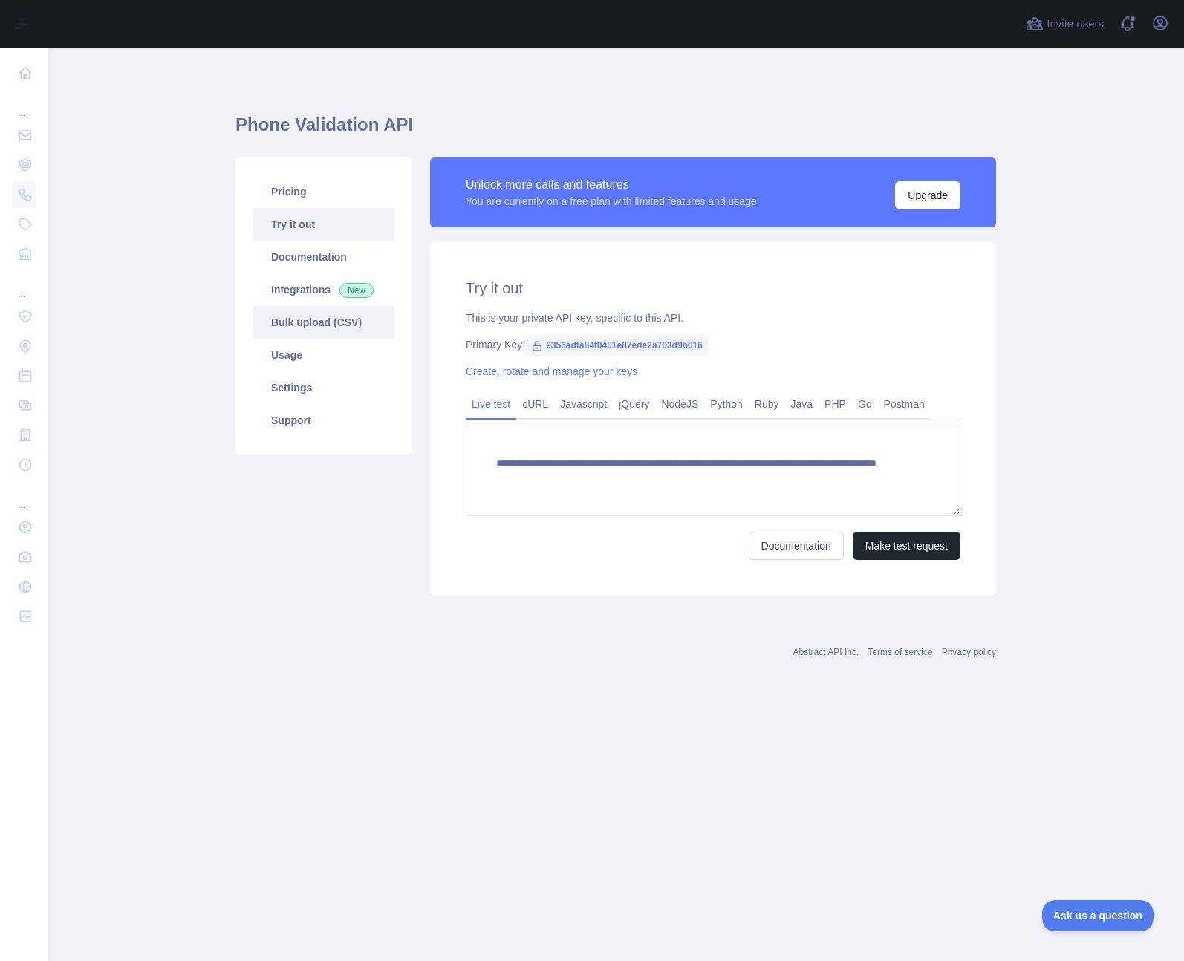
click at [334, 322] on link "Bulk upload (CSV)" at bounding box center [323, 322] width 141 height 33
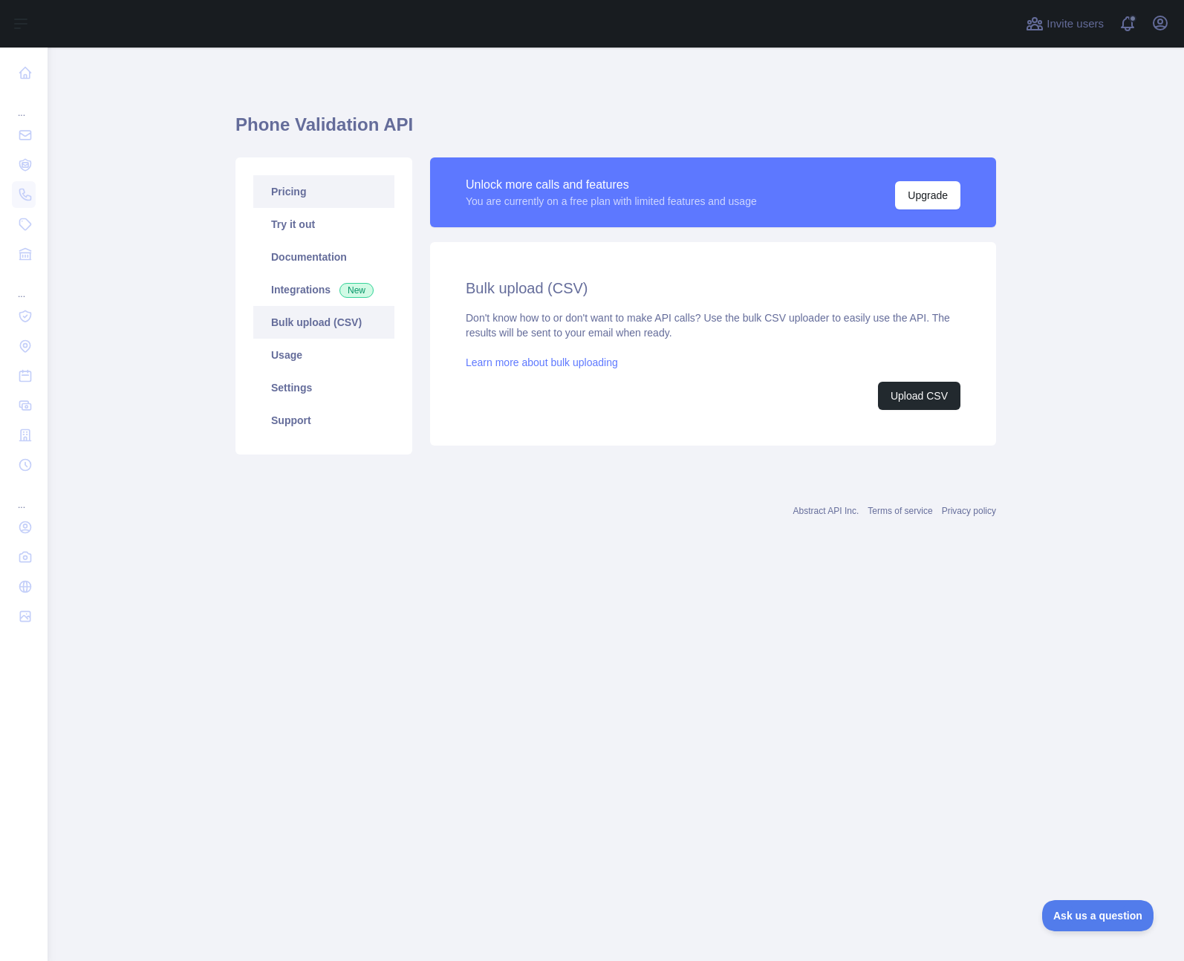
click at [337, 202] on link "Pricing" at bounding box center [323, 191] width 141 height 33
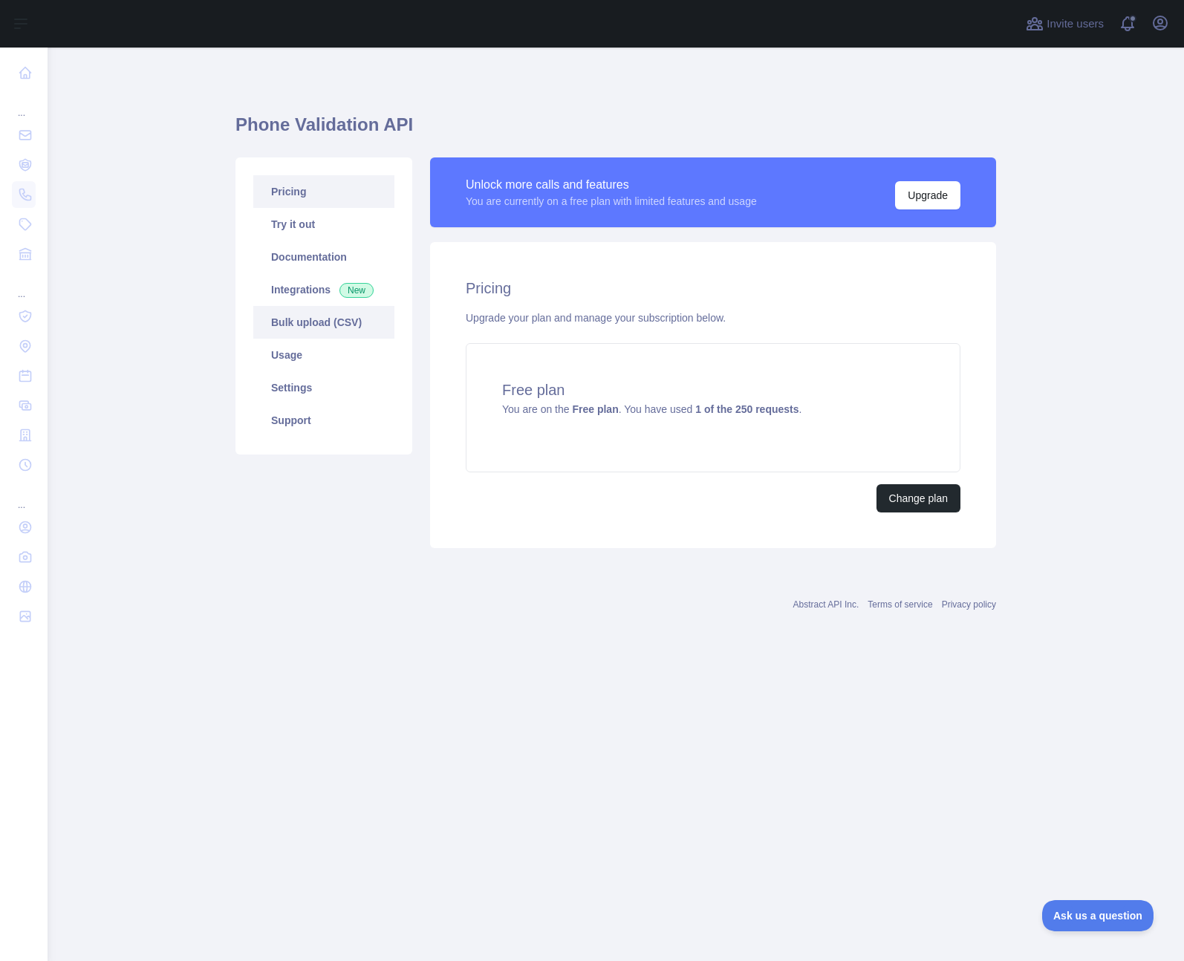
click at [345, 316] on link "Bulk upload (CSV)" at bounding box center [323, 322] width 141 height 33
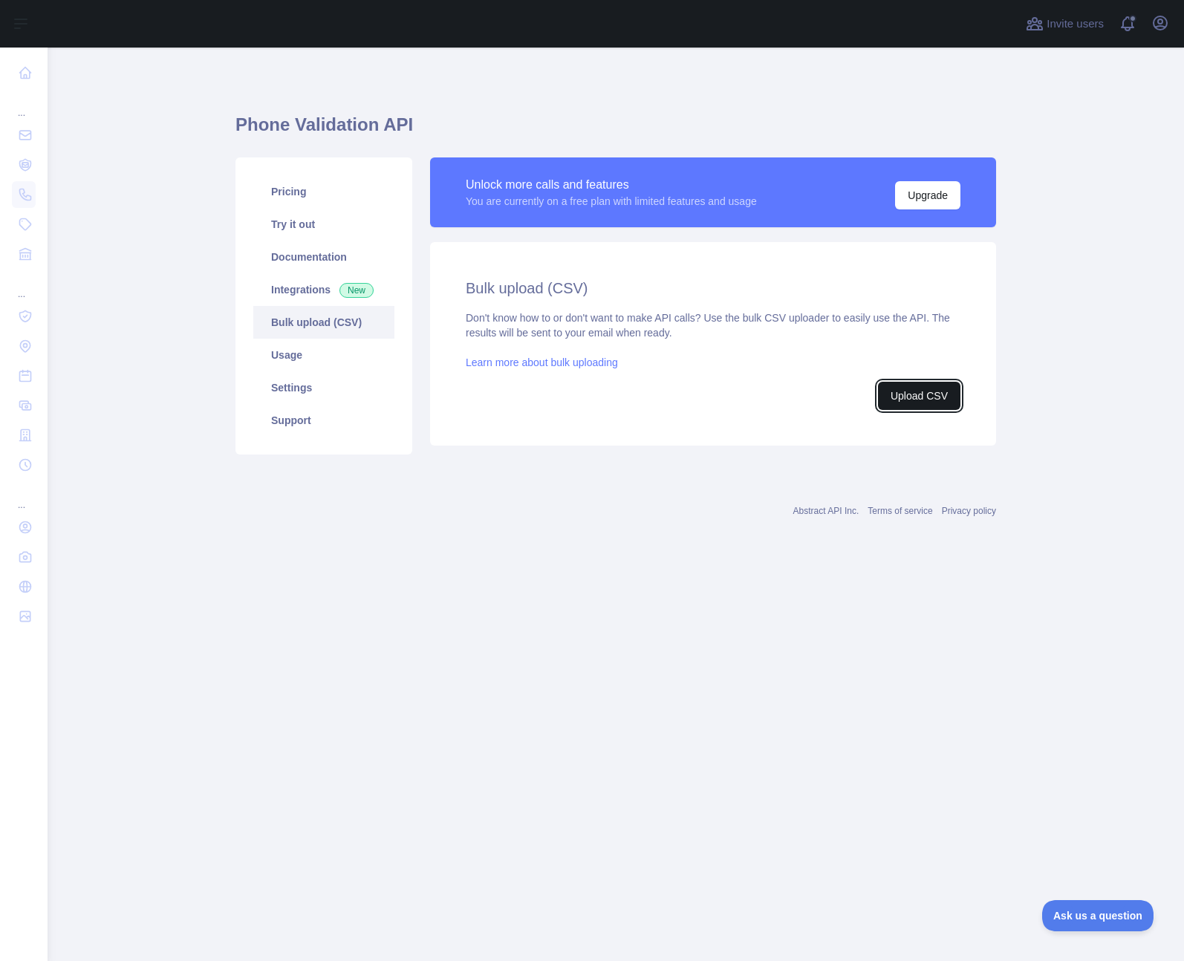
click at [921, 397] on button "Upload CSV" at bounding box center [919, 396] width 82 height 28
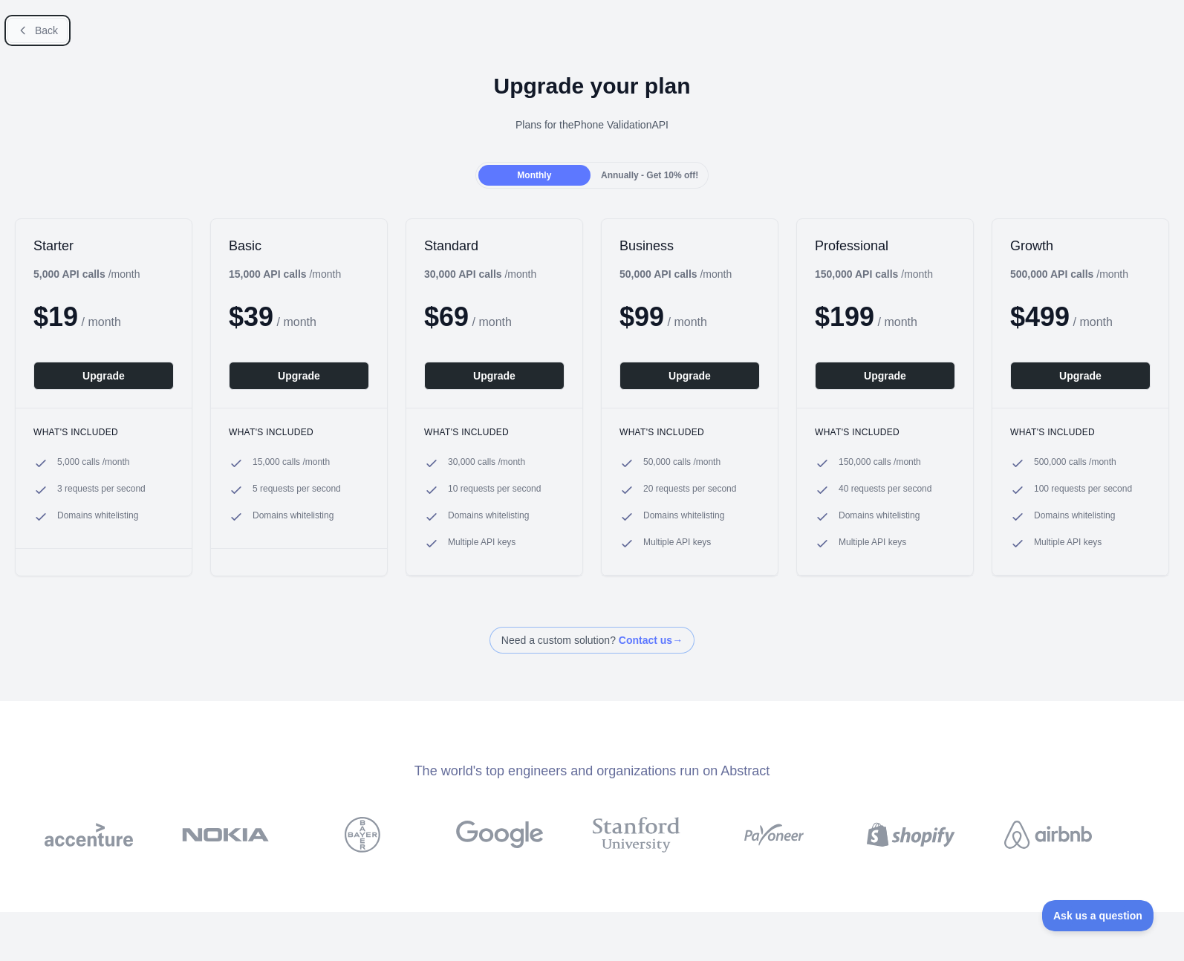
click at [29, 24] on button "Back" at bounding box center [37, 30] width 60 height 25
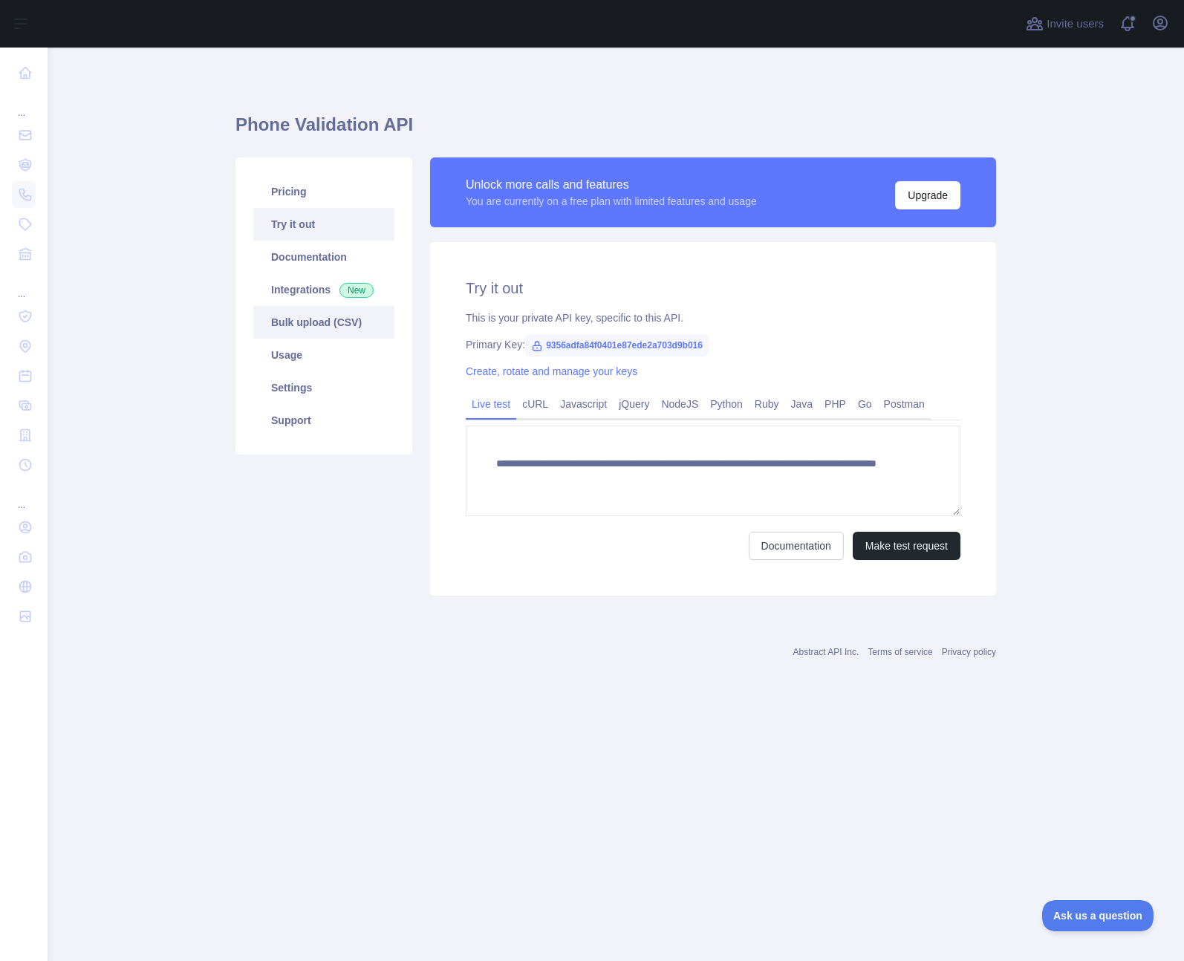
click at [320, 324] on link "Bulk upload (CSV)" at bounding box center [323, 322] width 141 height 33
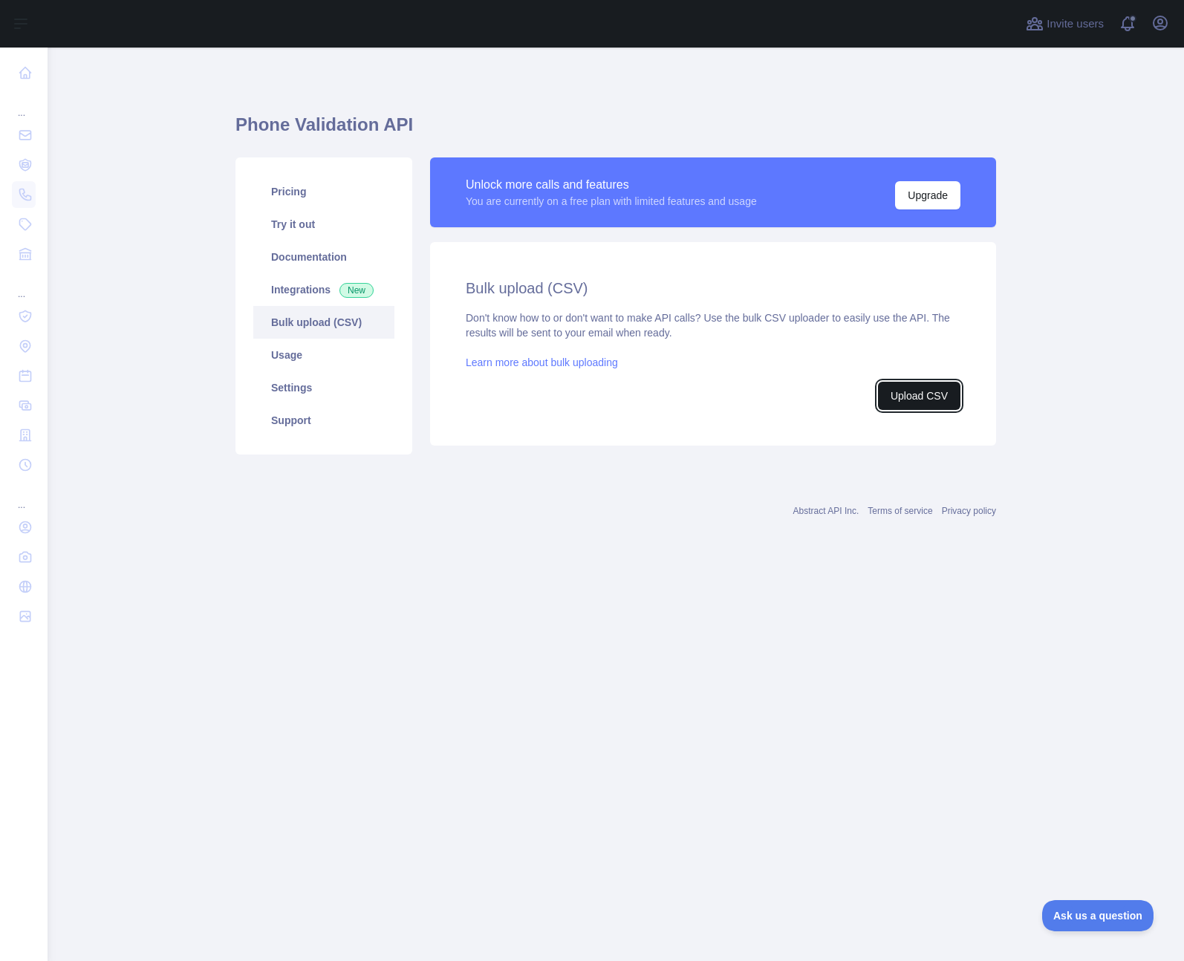
click at [915, 396] on button "Upload CSV" at bounding box center [919, 396] width 82 height 28
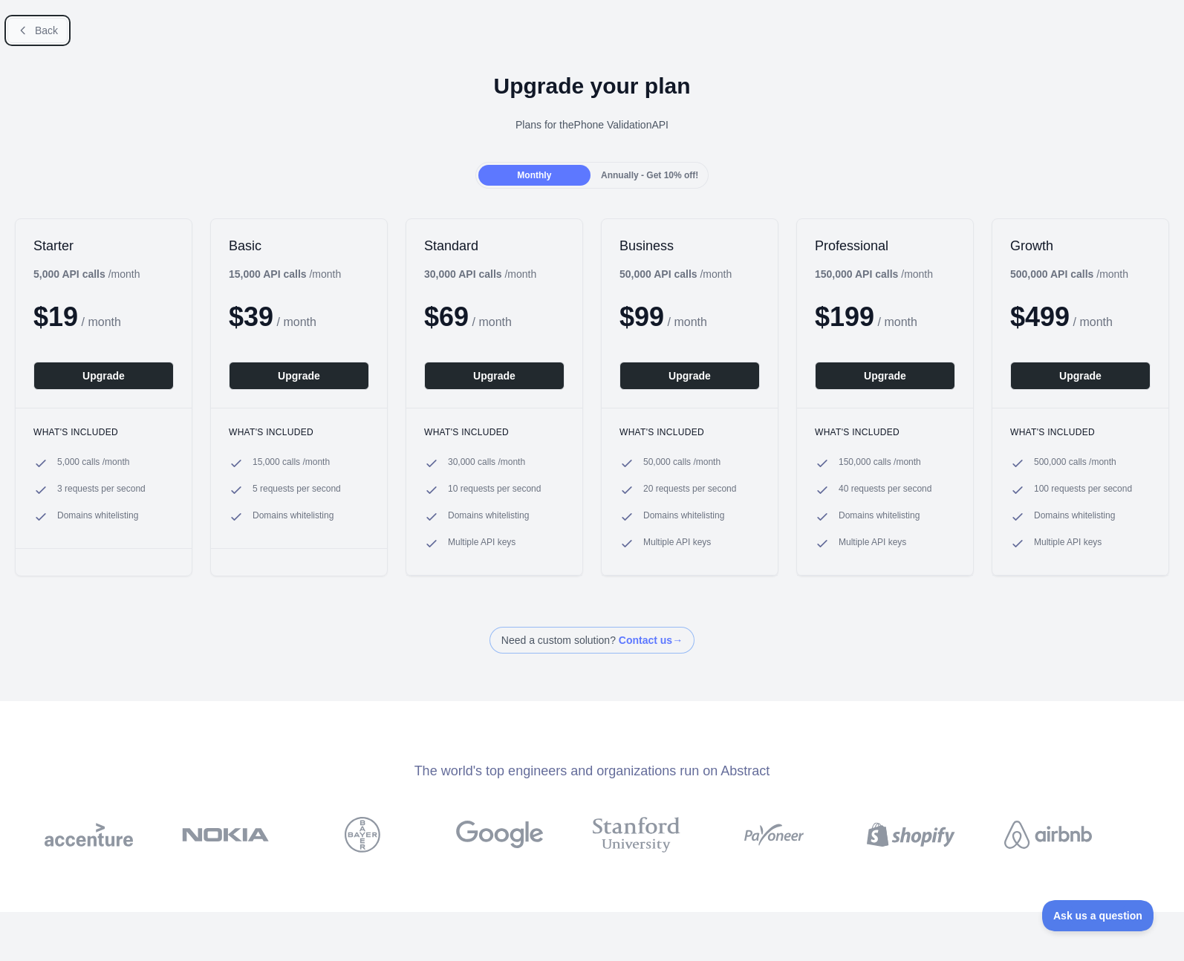
click at [58, 35] on span "Back" at bounding box center [46, 31] width 23 height 12
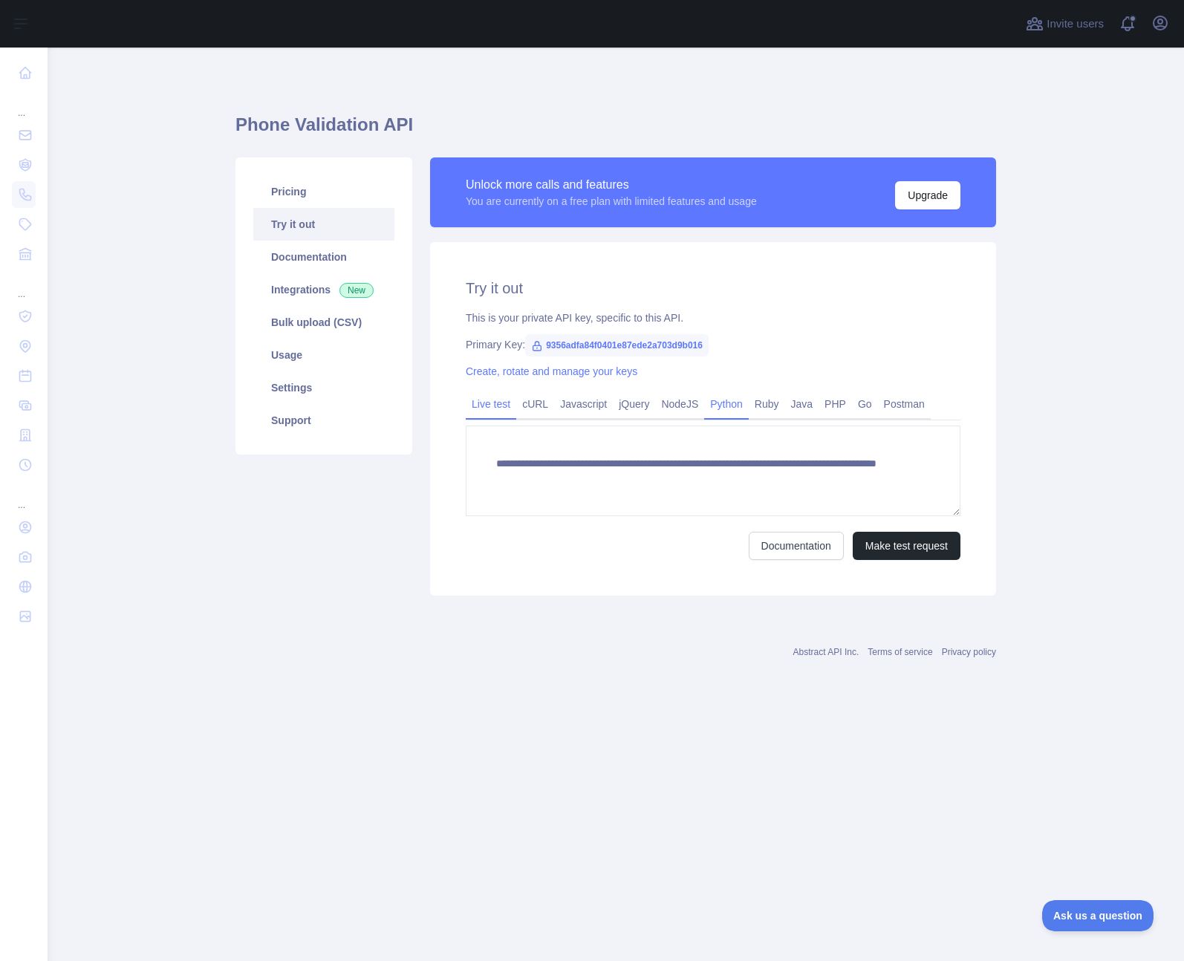
click at [718, 402] on link "Python" at bounding box center [726, 404] width 45 height 24
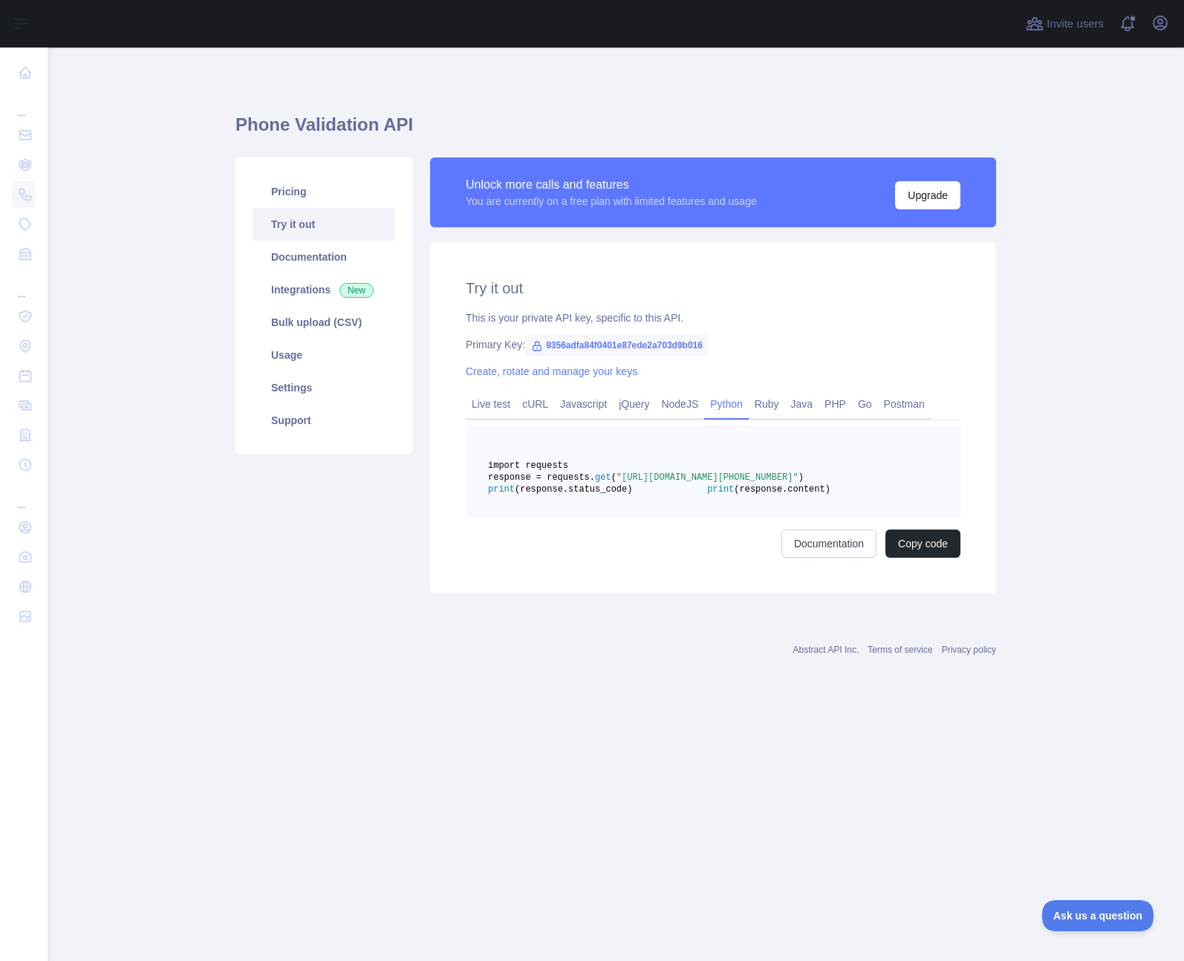
click at [659, 344] on span "9356adfa84f0401e87ede2a703d9b016" at bounding box center [617, 345] width 184 height 22
copy span "9356adfa84f0401e87ede2a703d9b016"
click at [313, 281] on link "Integrations New" at bounding box center [323, 289] width 141 height 33
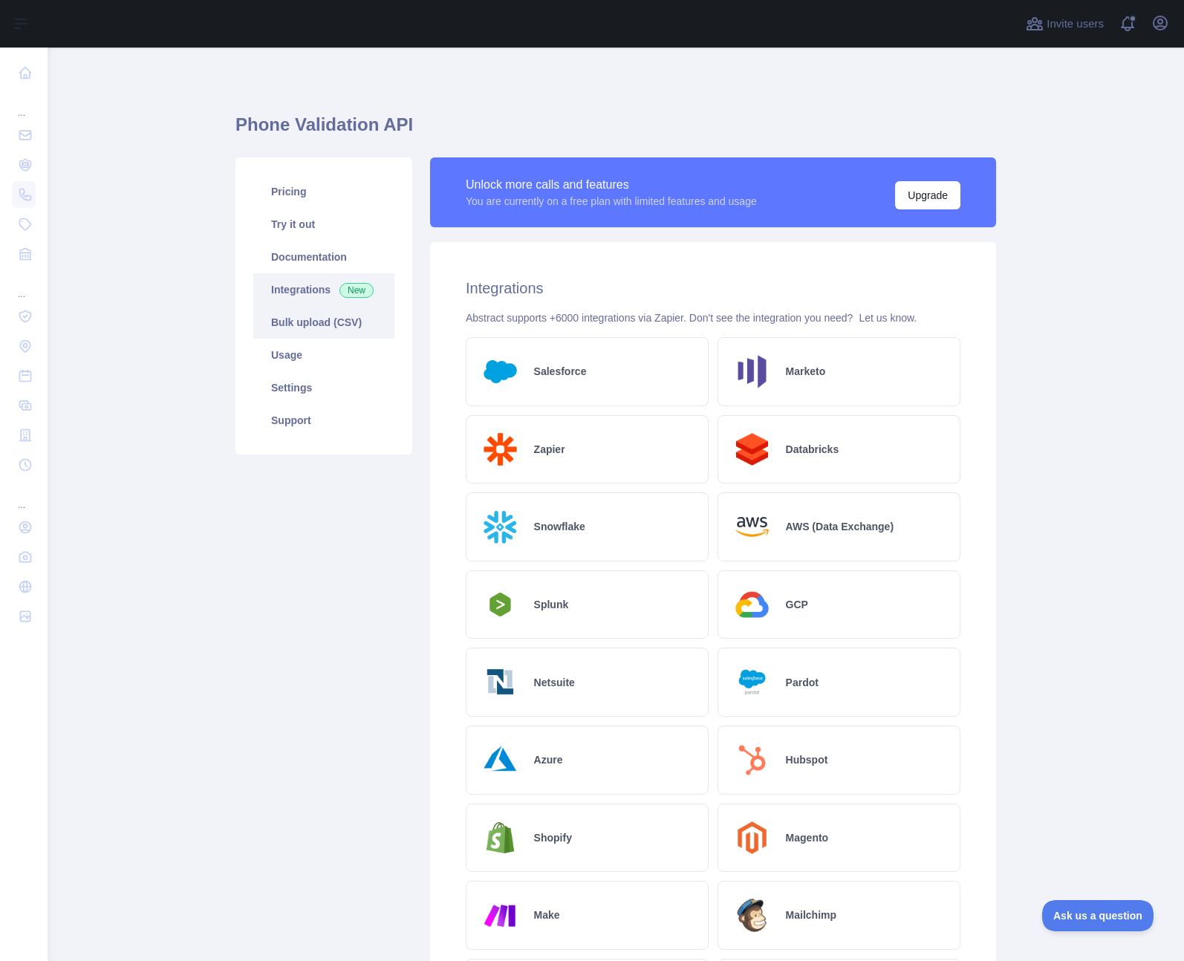
click at [347, 328] on link "Bulk upload (CSV)" at bounding box center [323, 322] width 141 height 33
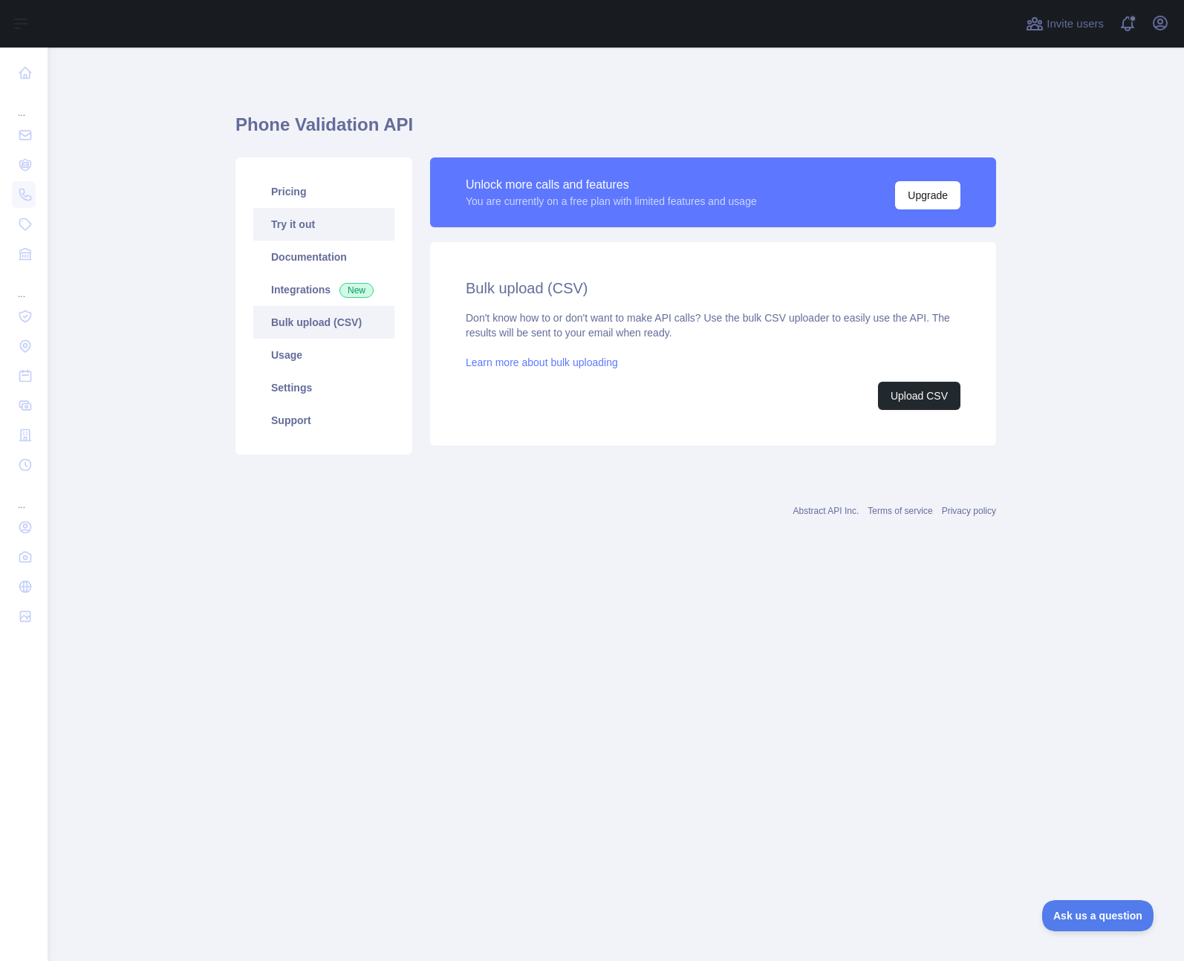
click at [335, 227] on link "Try it out" at bounding box center [323, 224] width 141 height 33
